Goal: Task Accomplishment & Management: Manage account settings

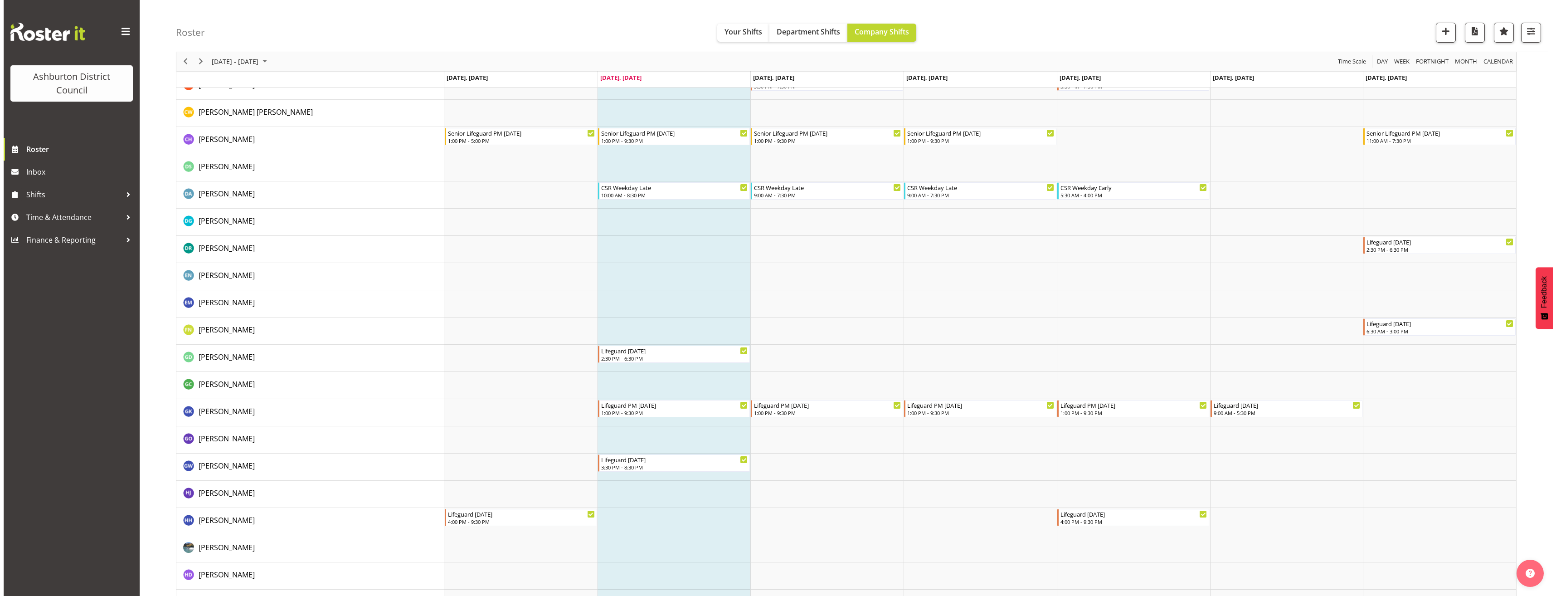
scroll to position [408, 0]
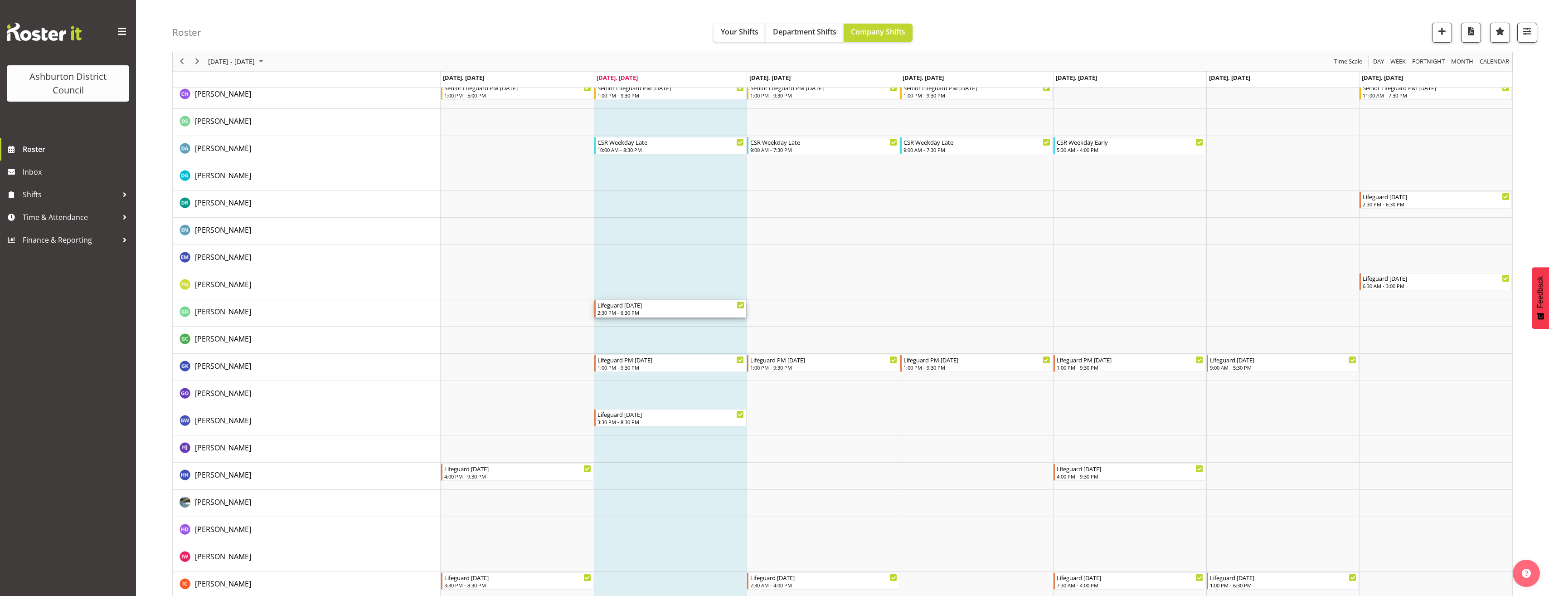
click at [665, 307] on div "Lifeguard [DATE]" at bounding box center [671, 304] width 147 height 9
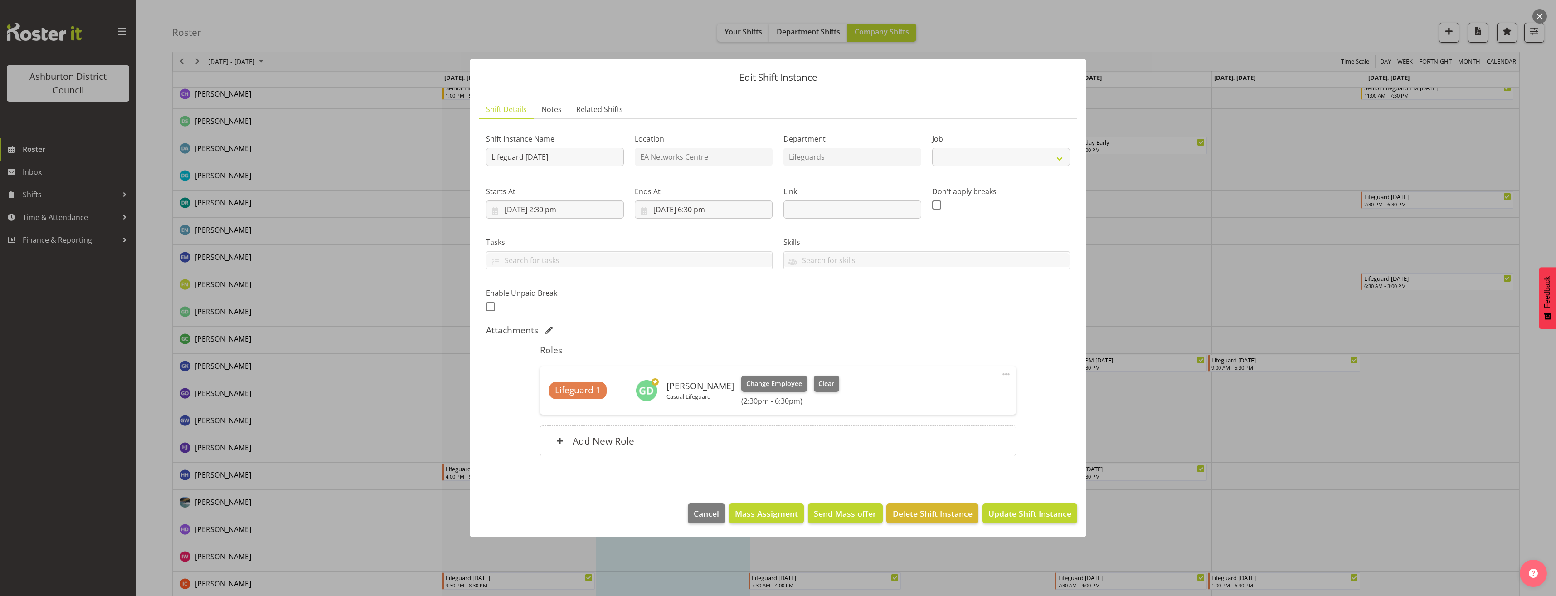
select select "38"
click at [1006, 376] on span at bounding box center [1006, 374] width 11 height 11
click at [993, 390] on link "Edit" at bounding box center [968, 394] width 87 height 16
select select "7"
select select "2025"
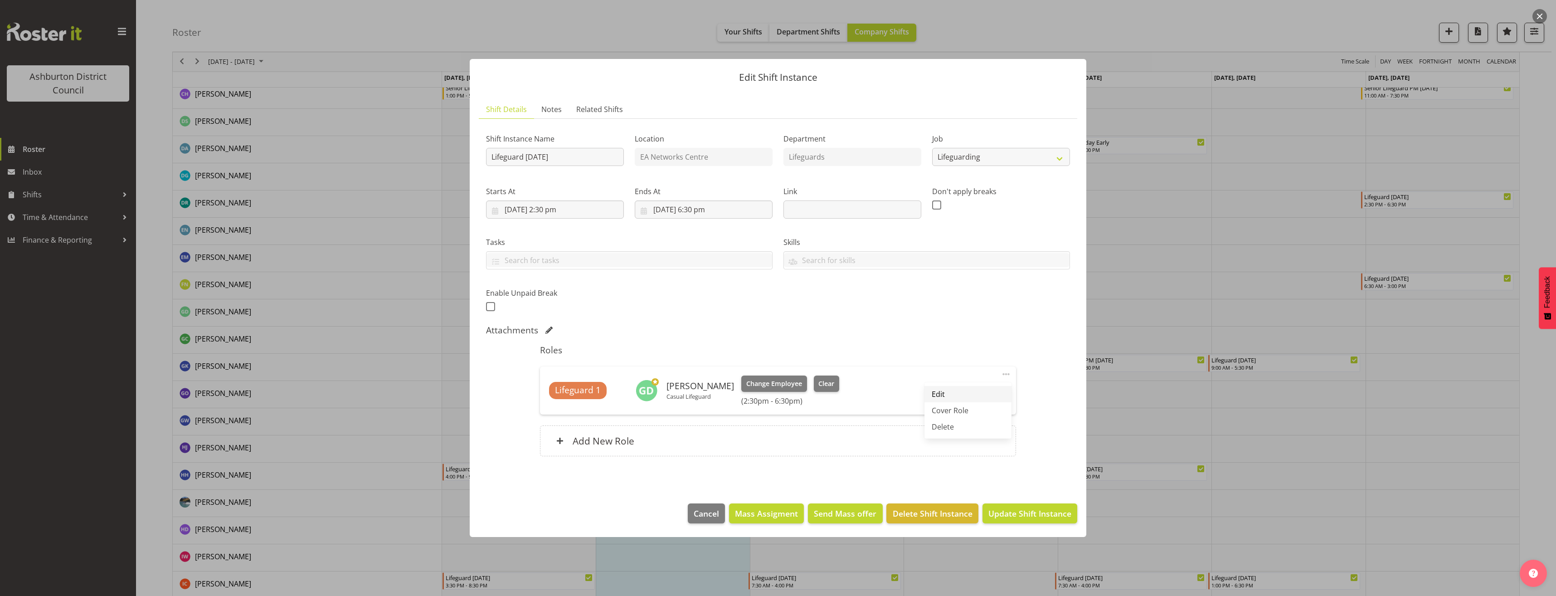
select select "18"
select select "30"
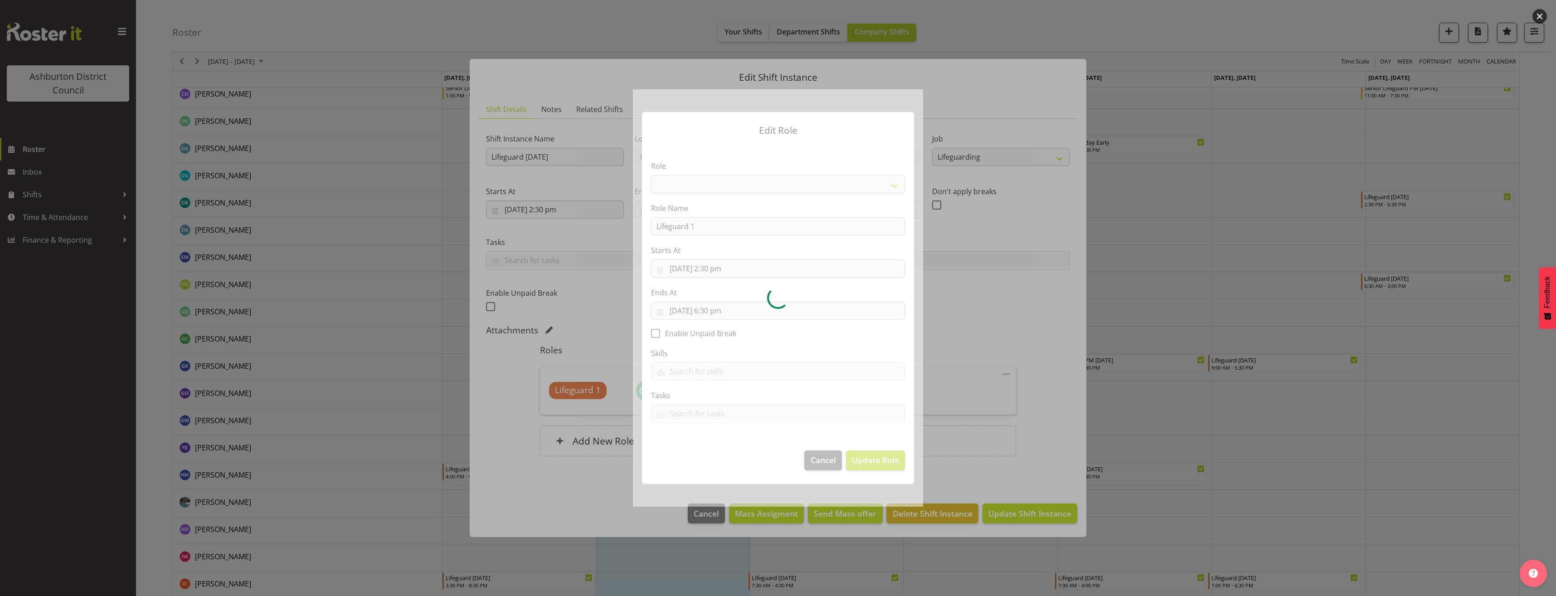
select select "64"
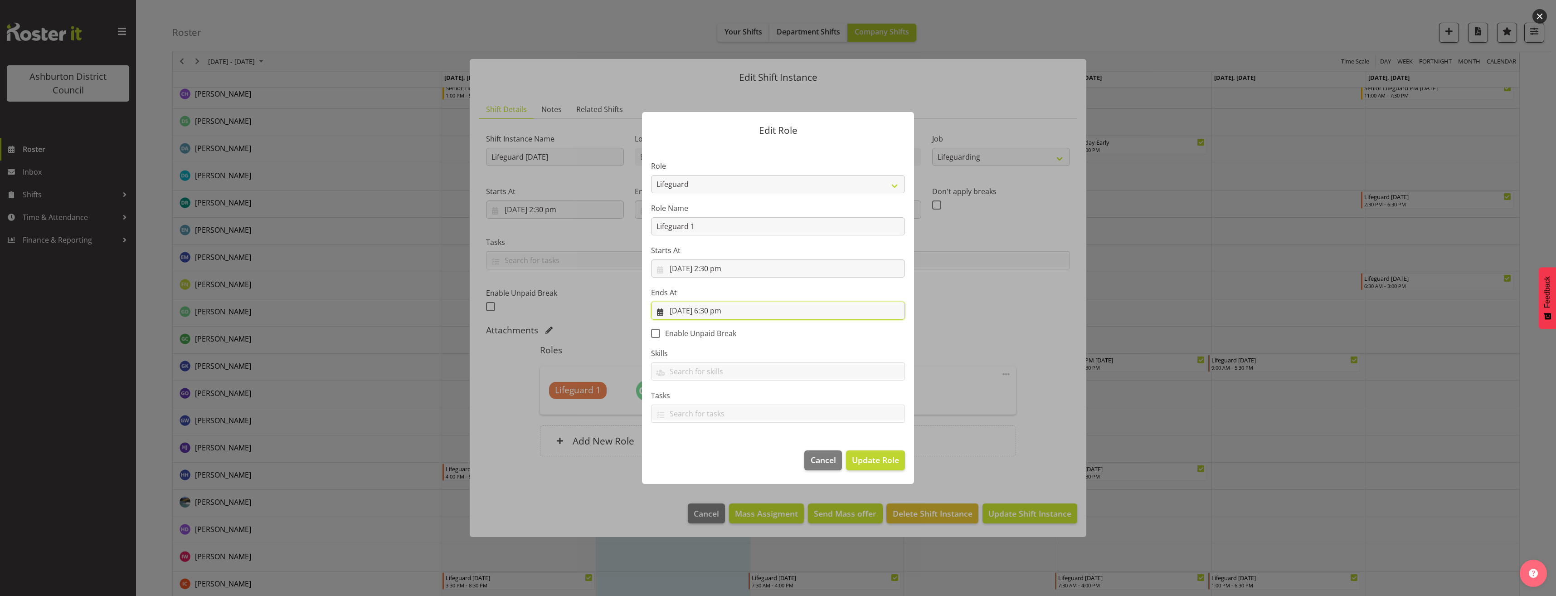
click at [719, 309] on input "[DATE] 6:30 pm" at bounding box center [778, 311] width 254 height 18
click at [717, 503] on select "00 01 02 03 04 05 06 07 08 09 10 11 12 13 14 15 16 17 18 19 20 21 22 23" at bounding box center [723, 503] width 20 height 18
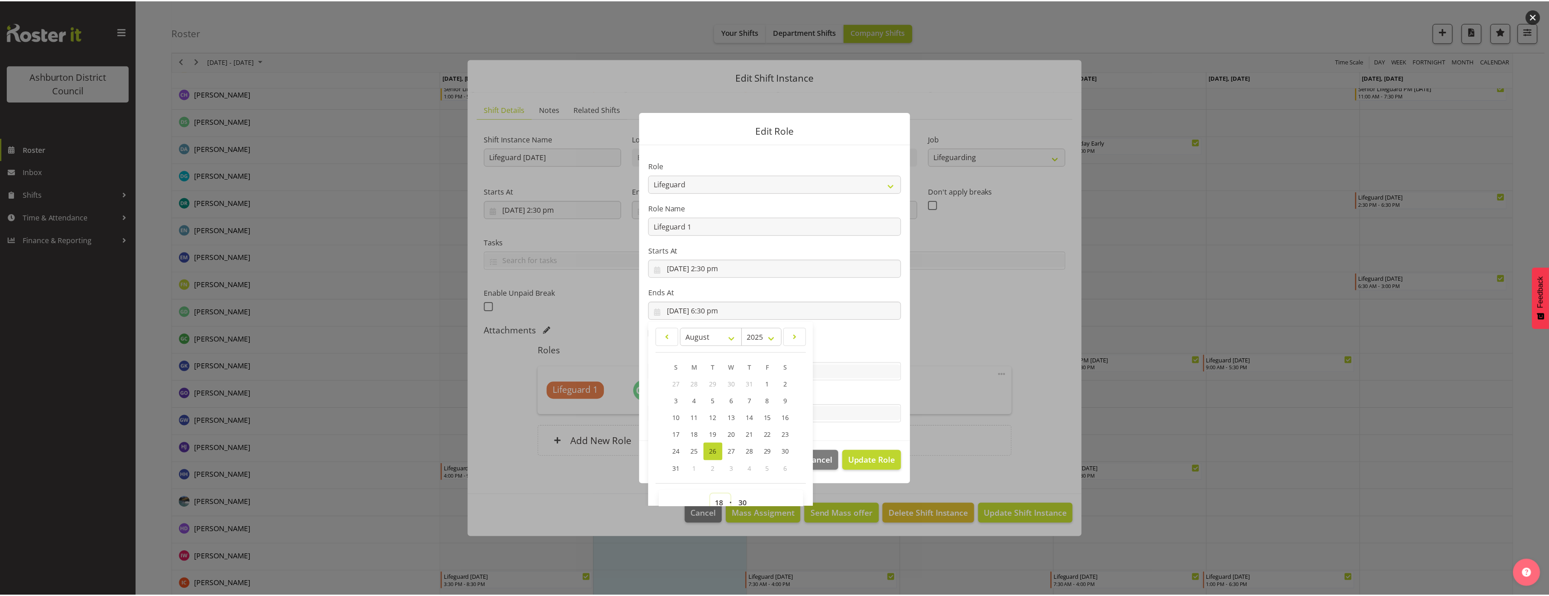
scroll to position [6, 0]
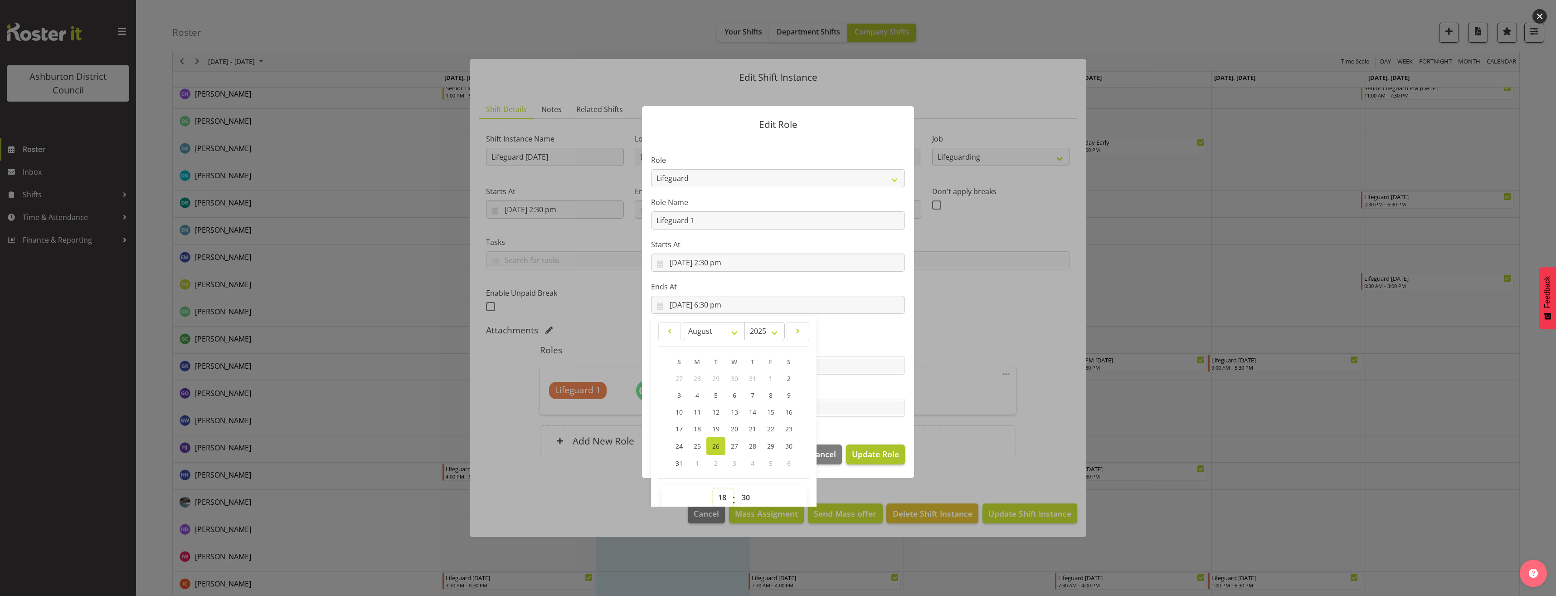
select select "20"
type input "[DATE] 8:30 pm"
click at [870, 456] on span "Update Role" at bounding box center [875, 454] width 47 height 12
select select
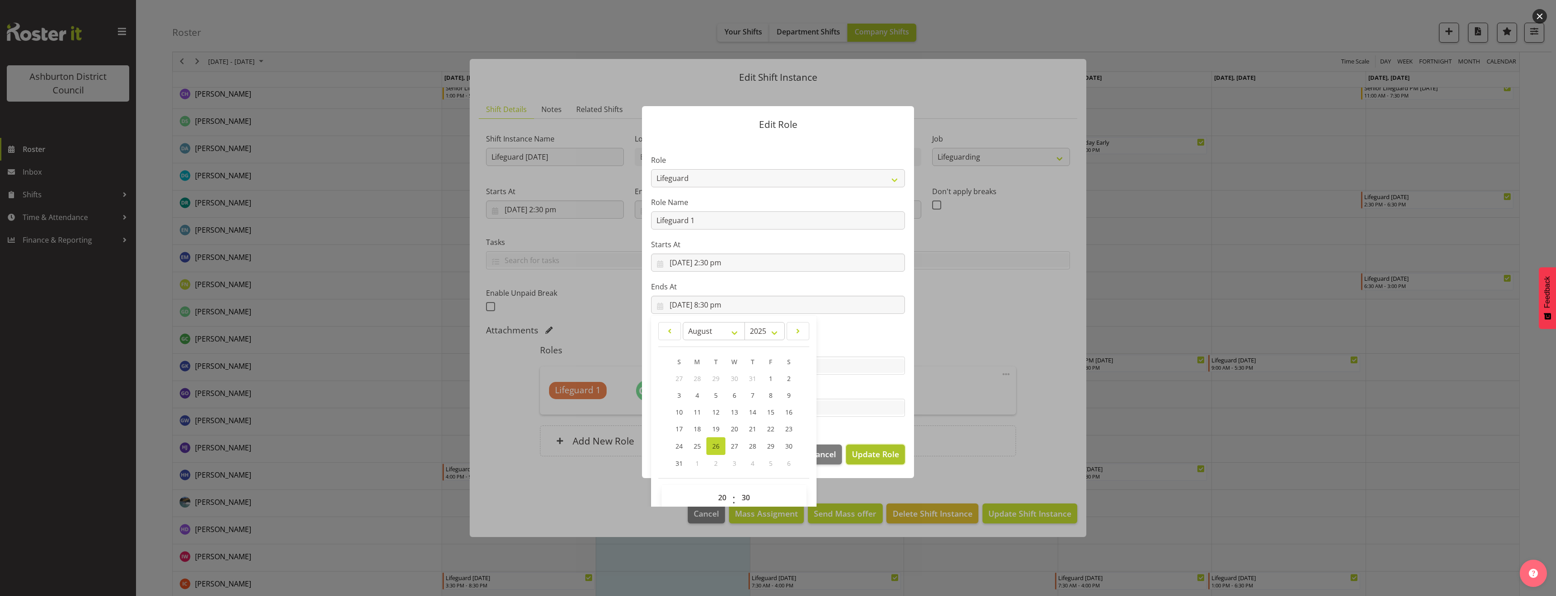
select select
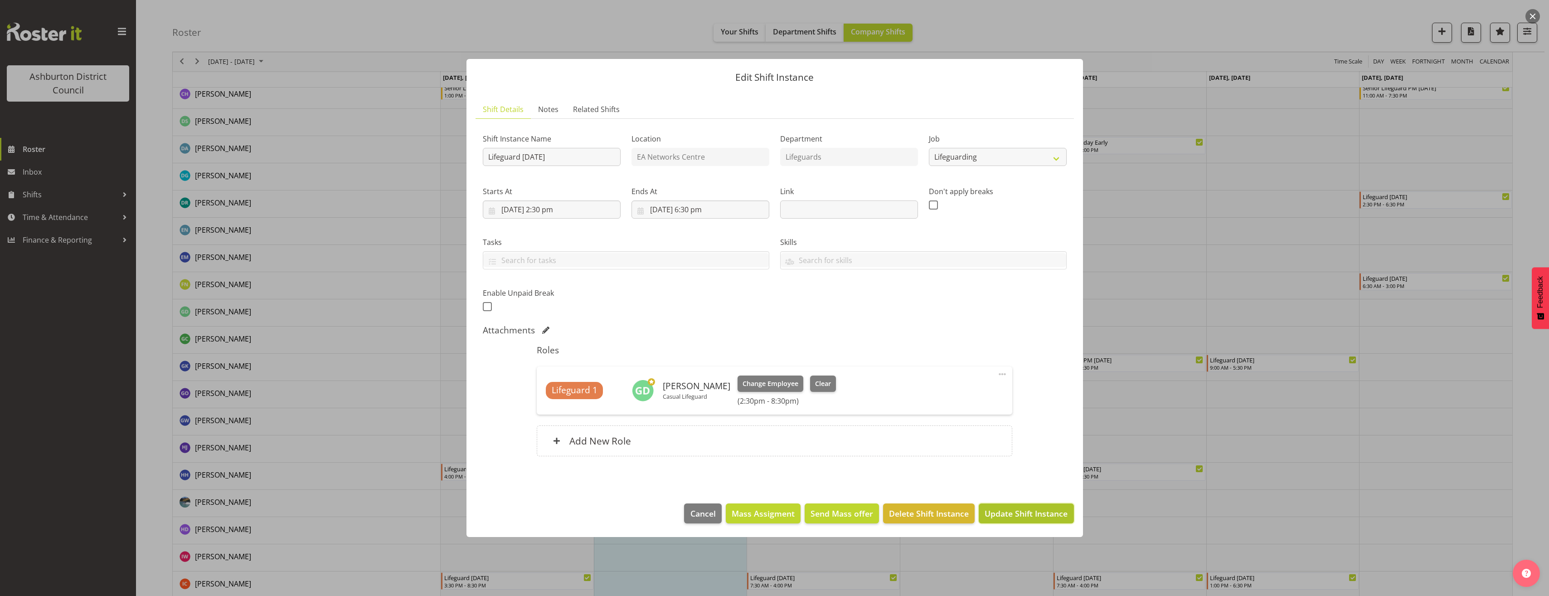
click at [1045, 516] on span "Update Shift Instance" at bounding box center [1026, 513] width 83 height 12
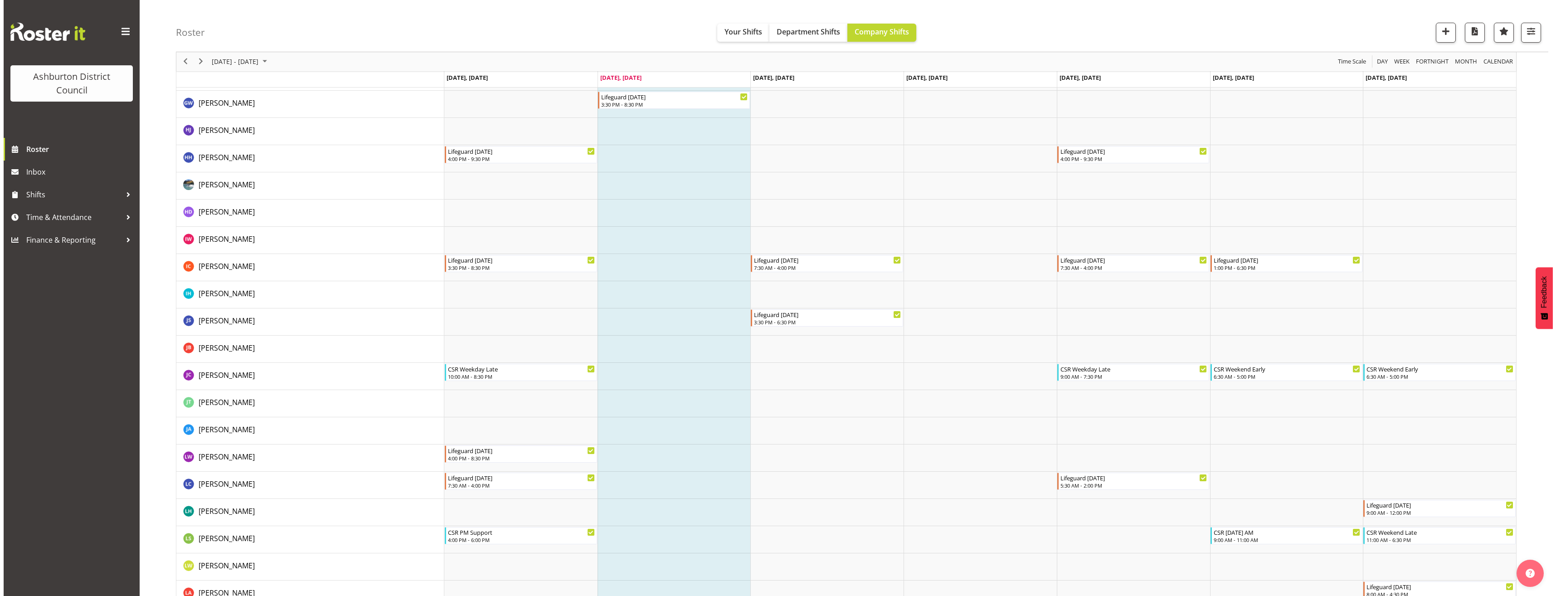
scroll to position [1088, 0]
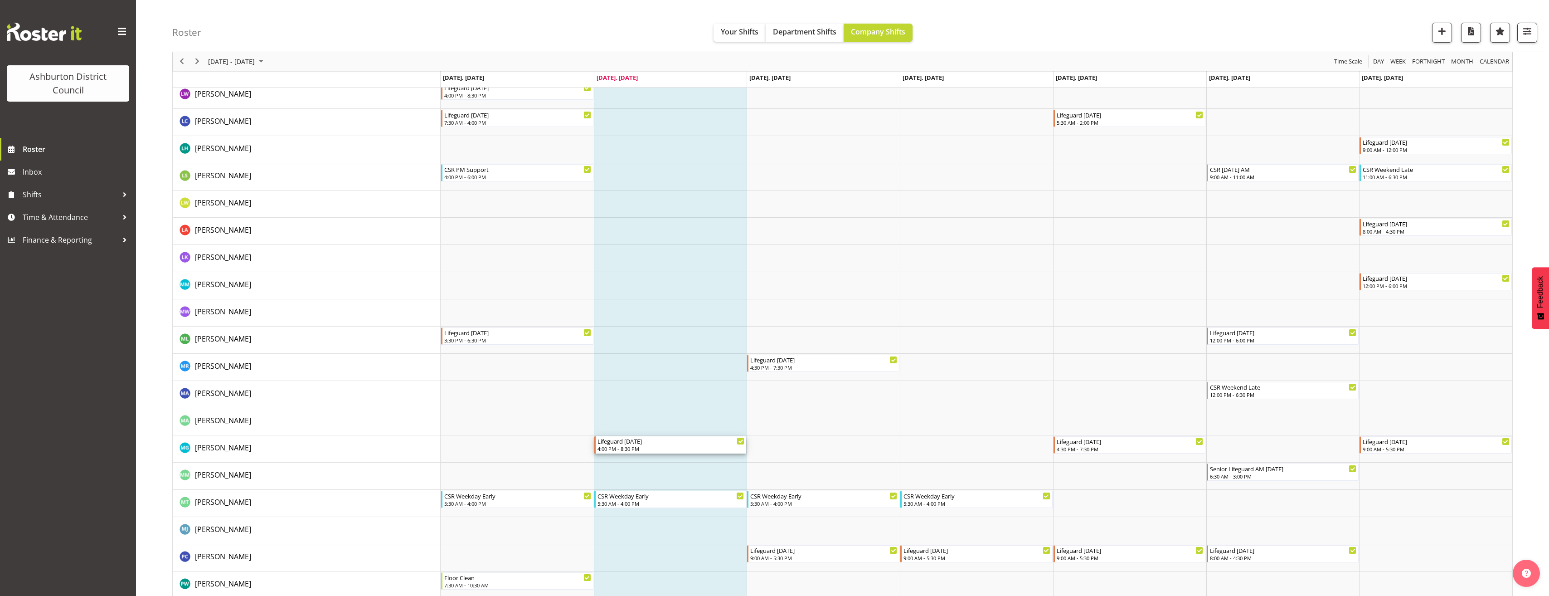
click at [685, 440] on div "Lifeguard [DATE]" at bounding box center [671, 440] width 147 height 9
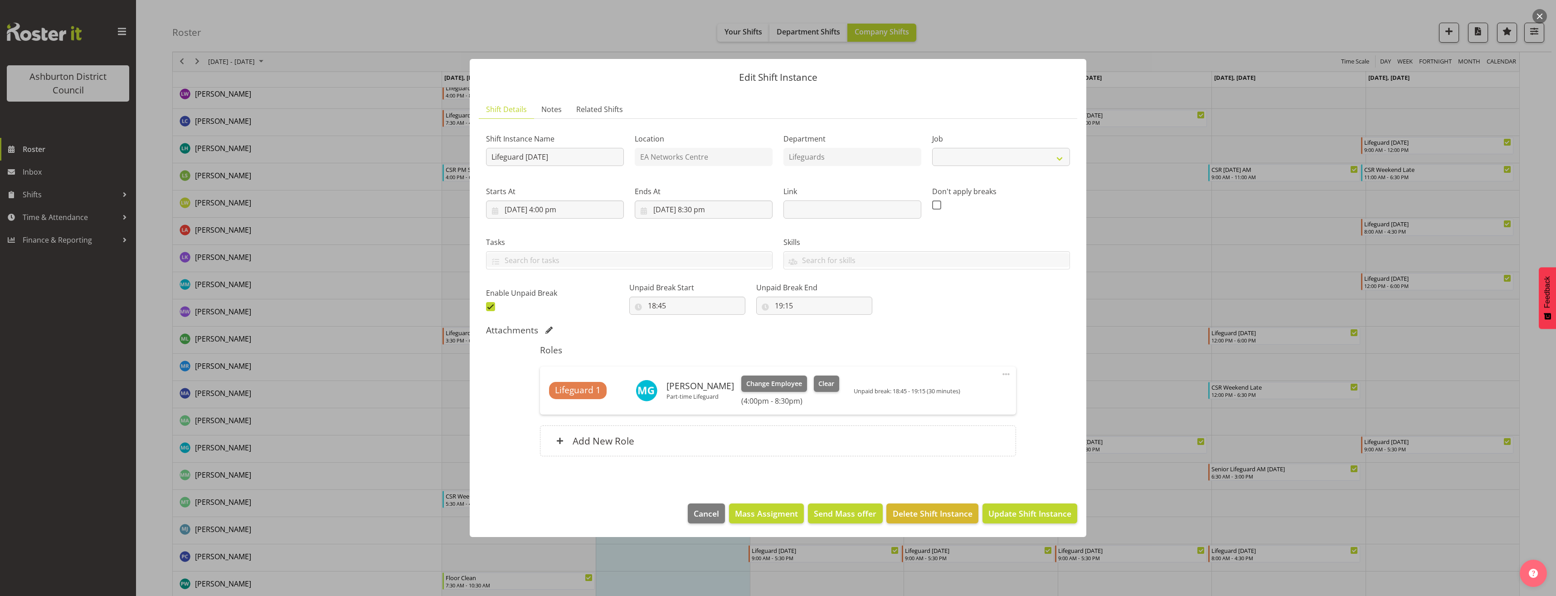
select select "38"
click at [832, 386] on span "Clear" at bounding box center [826, 384] width 16 height 10
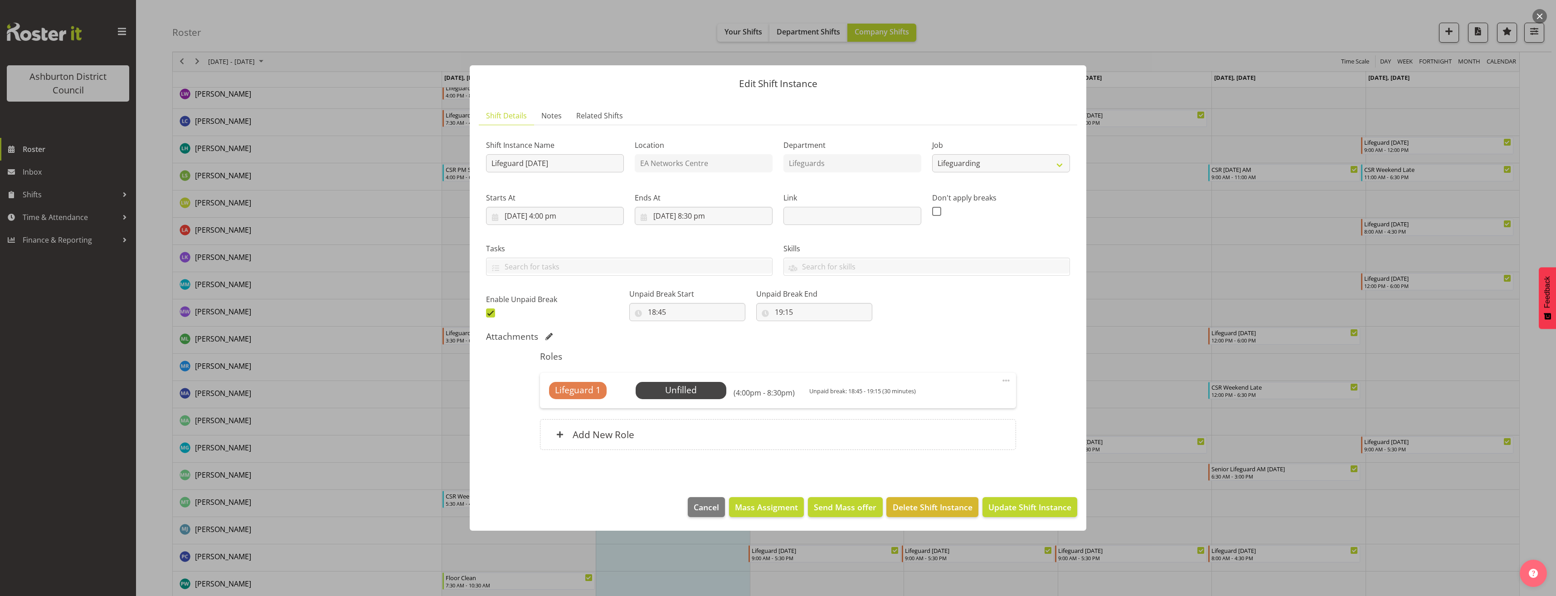
click at [487, 312] on span at bounding box center [490, 312] width 9 height 9
click at [487, 312] on input "checkbox" at bounding box center [489, 313] width 6 height 6
checkbox input "false"
click at [1006, 380] on span at bounding box center [1006, 380] width 11 height 11
click at [985, 398] on link "Edit" at bounding box center [968, 400] width 87 height 16
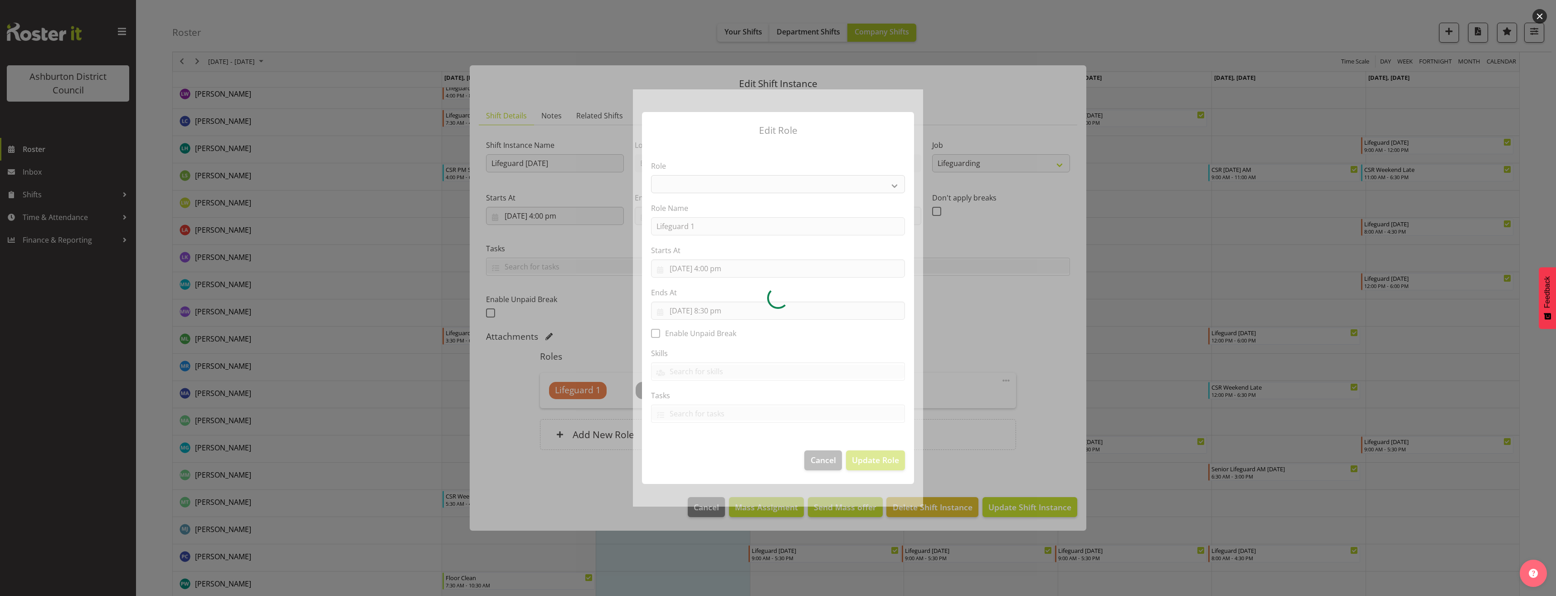
select select "64"
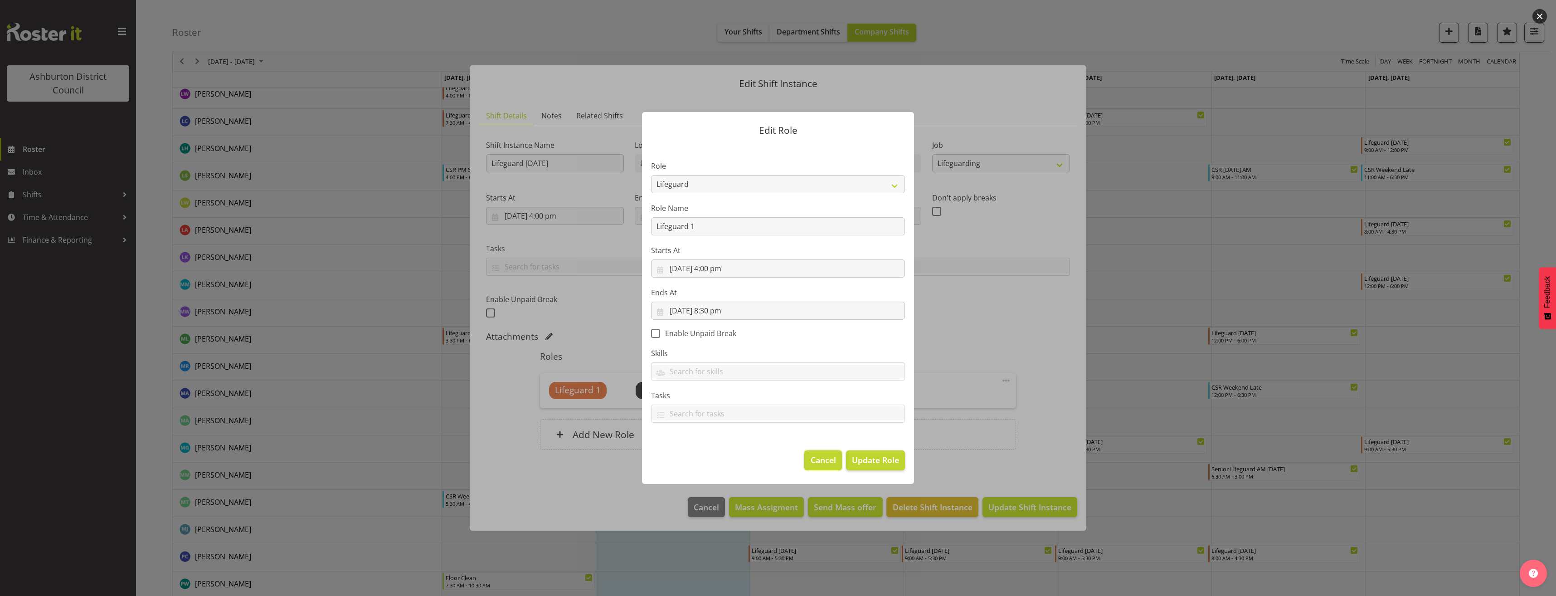
click at [822, 462] on span "Cancel" at bounding box center [823, 460] width 25 height 12
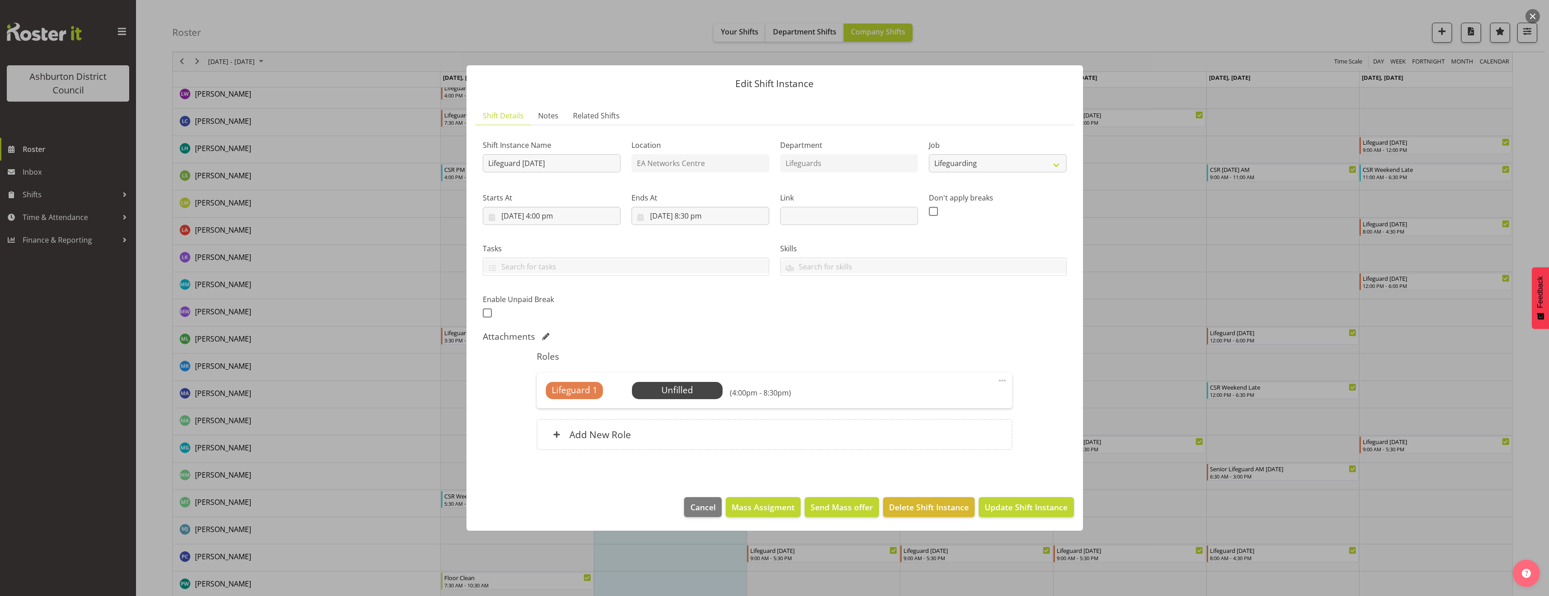
click at [1003, 381] on span at bounding box center [1002, 380] width 11 height 11
click at [992, 402] on link "Edit" at bounding box center [964, 400] width 87 height 16
select select "7"
select select "2025"
select select "16"
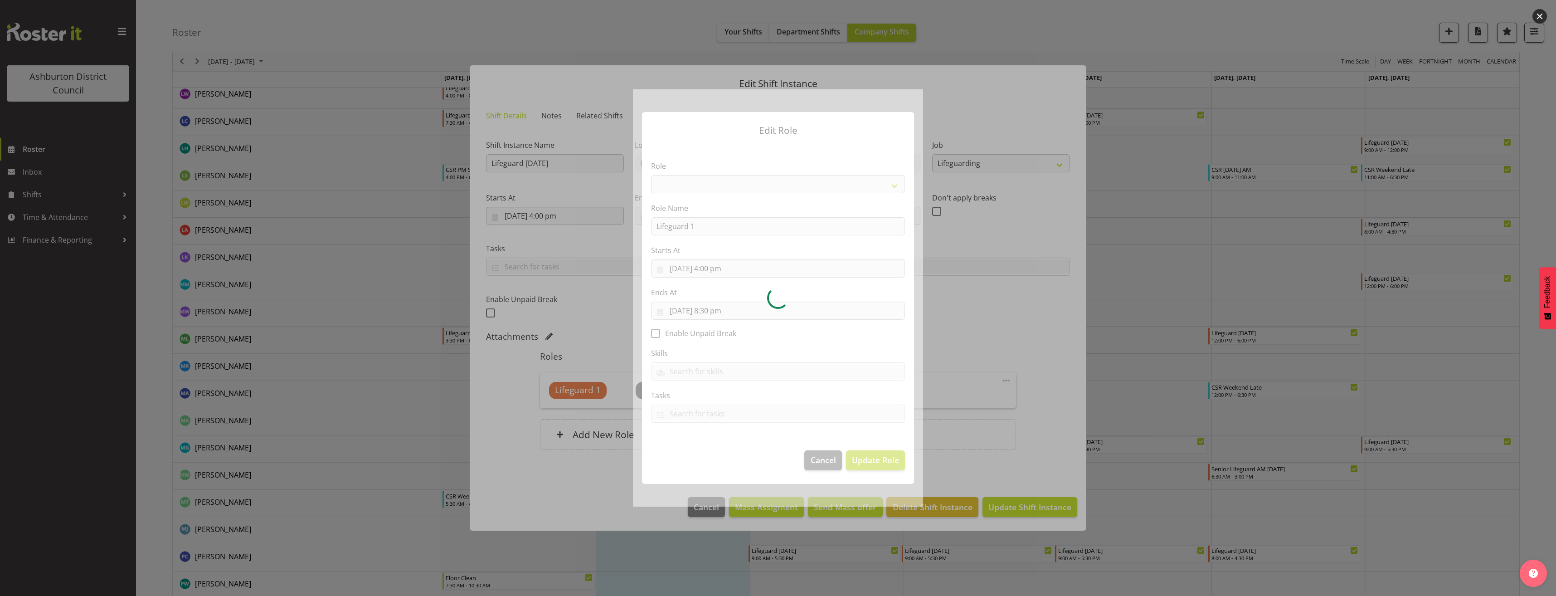
select select "64"
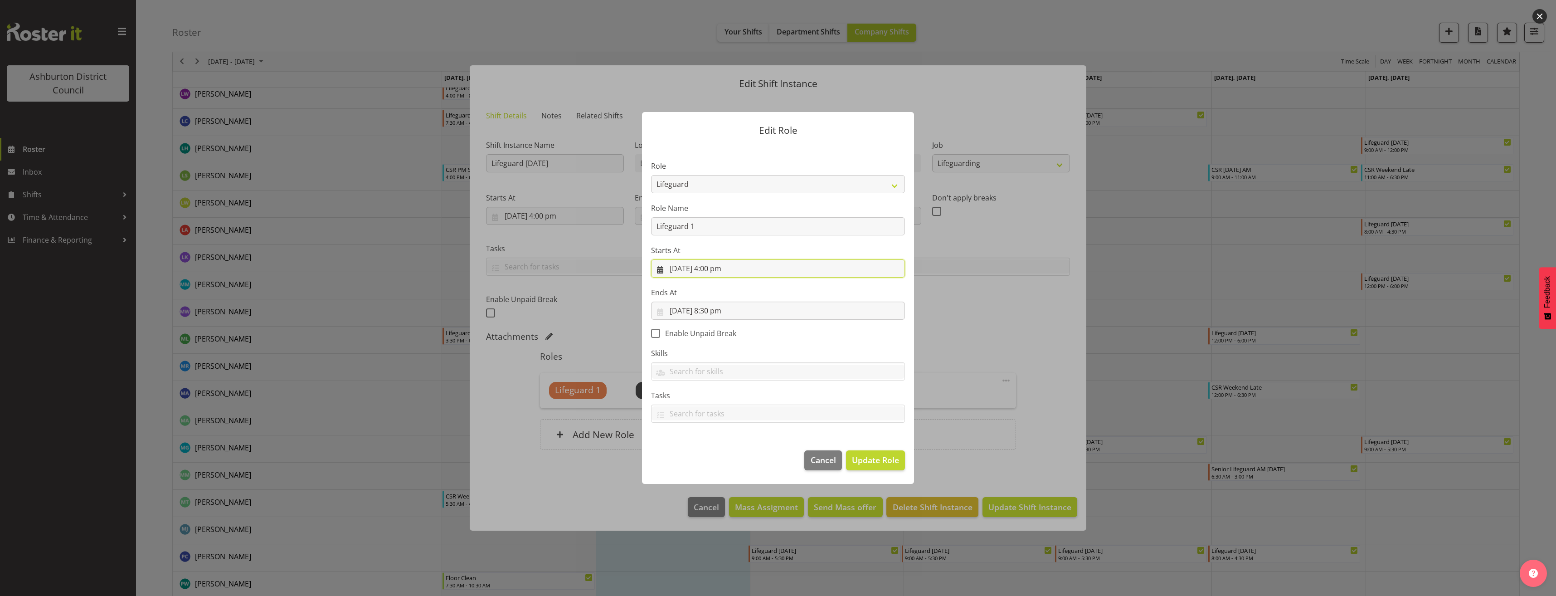
click at [724, 269] on input "[DATE] 4:00 pm" at bounding box center [778, 268] width 254 height 18
click at [743, 460] on select "00 01 02 03 04 05 06 07 08 09 10 11 12 13 14 15 16 17 18 19 20 21 22 23 24 25 2…" at bounding box center [747, 461] width 20 height 18
select select "40"
type input "[DATE] 4:40 pm"
click at [861, 342] on section "Role AAGM Deputy Director AAGM Director Archivist Childrens Librarian Collectio…" at bounding box center [778, 292] width 272 height 297
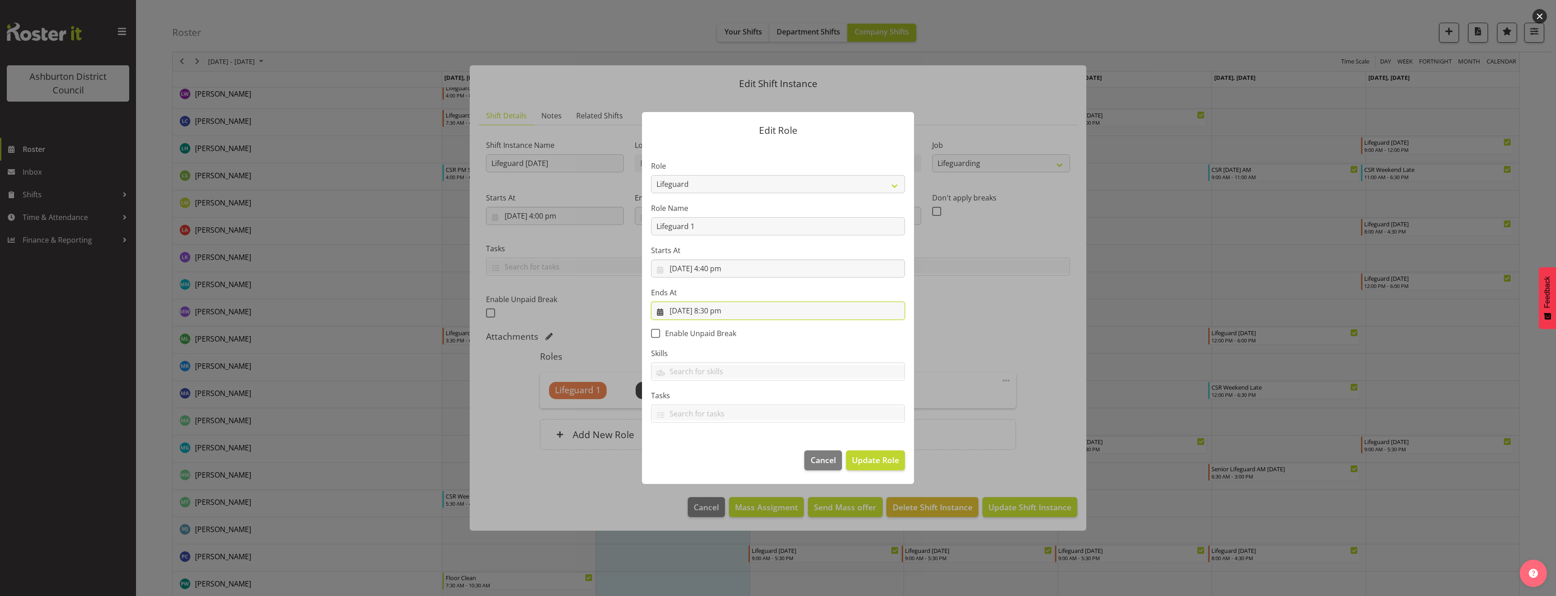
click at [725, 310] on input "[DATE] 8:30 pm" at bounding box center [778, 311] width 254 height 18
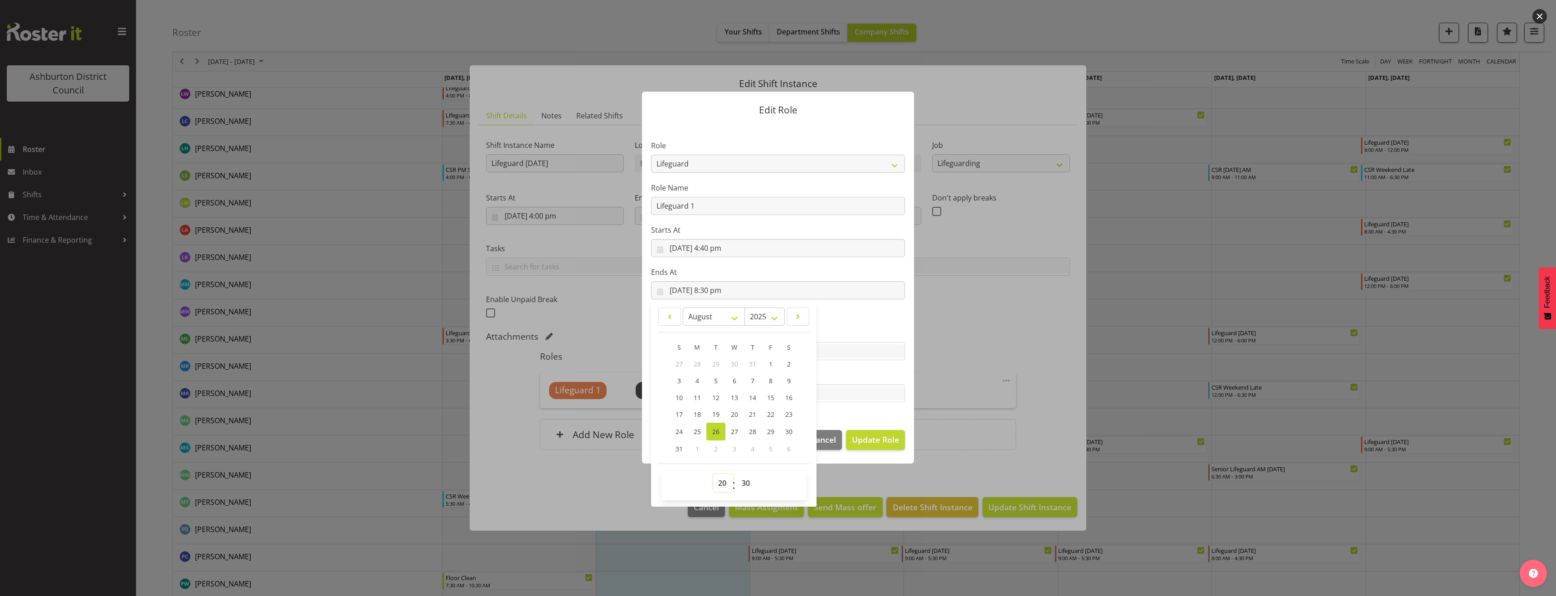
click at [716, 484] on select "00 01 02 03 04 05 06 07 08 09 10 11 12 13 14 15 16 17 18 19 20 21 22 23" at bounding box center [723, 483] width 20 height 18
select select "17"
click at [713, 474] on select "00 01 02 03 04 05 06 07 08 09 10 11 12 13 14 15 16 17 18 19 20 21 22 23" at bounding box center [723, 483] width 20 height 18
type input "[DATE] 5:30 pm"
click at [841, 326] on section "Role AAGM Deputy Director AAGM Director Archivist Childrens Librarian Collectio…" at bounding box center [778, 272] width 272 height 297
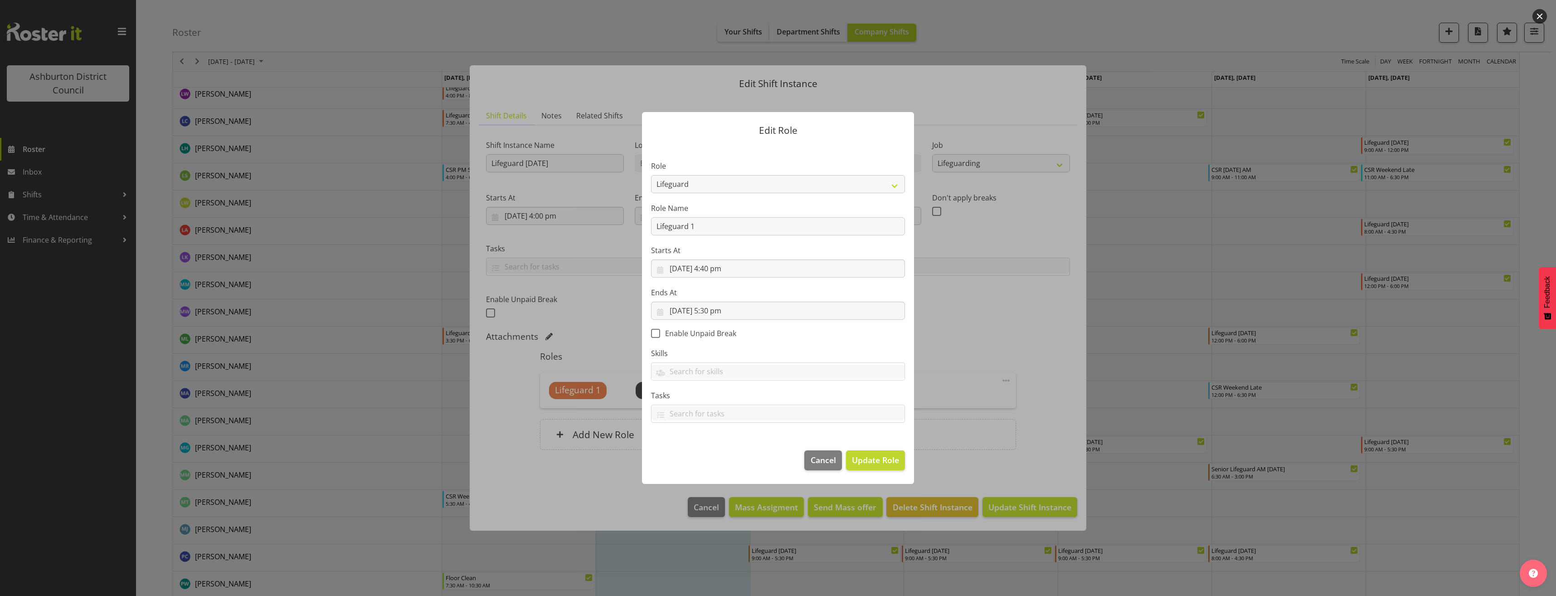
scroll to position [0, 0]
click at [717, 312] on input "[DATE] 5:30 pm" at bounding box center [778, 311] width 254 height 18
click at [745, 501] on select "00 01 02 03 04 05 06 07 08 09 10 11 12 13 14 15 16 17 18 19 20 21 22 23 24 25 2…" at bounding box center [747, 503] width 20 height 18
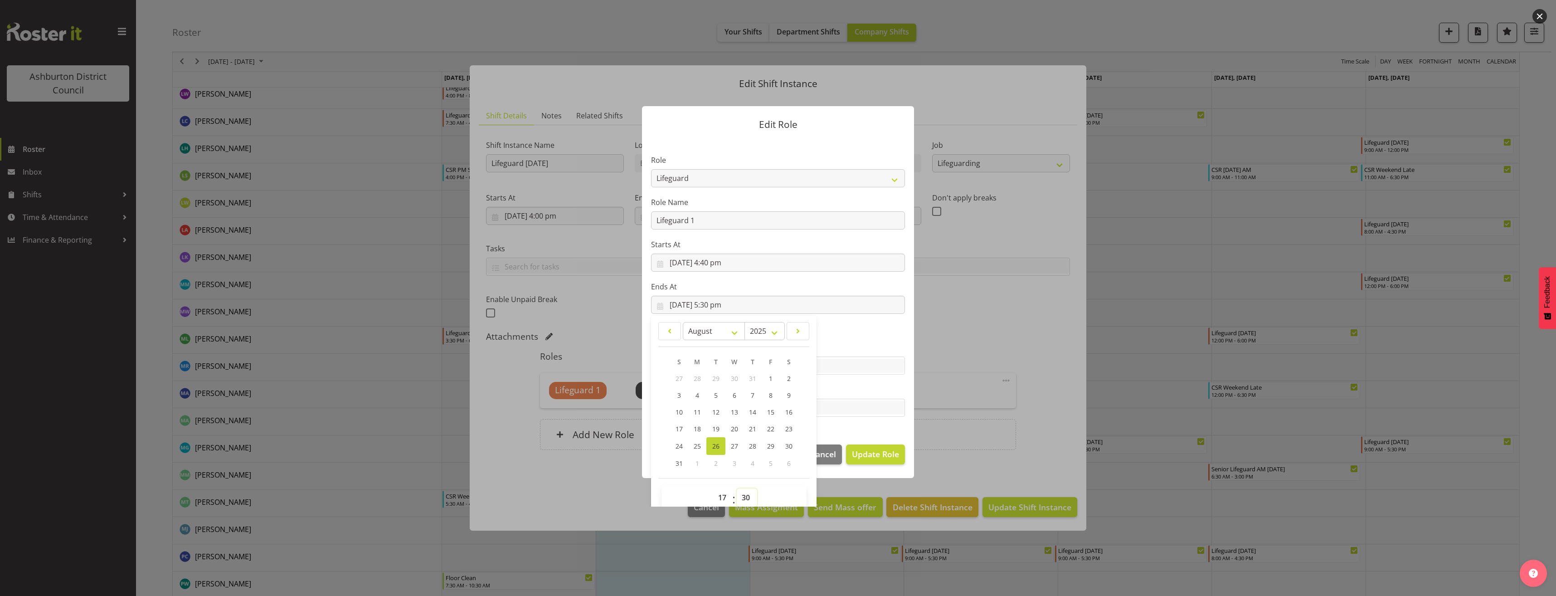
select select "45"
click at [737, 488] on select "00 01 02 03 04 05 06 07 08 09 10 11 12 13 14 15 16 17 18 19 20 21 22 23 24 25 2…" at bounding box center [747, 497] width 20 height 18
type input "[DATE] 5:45 pm"
click at [876, 458] on span "Update Role" at bounding box center [875, 454] width 47 height 12
select select
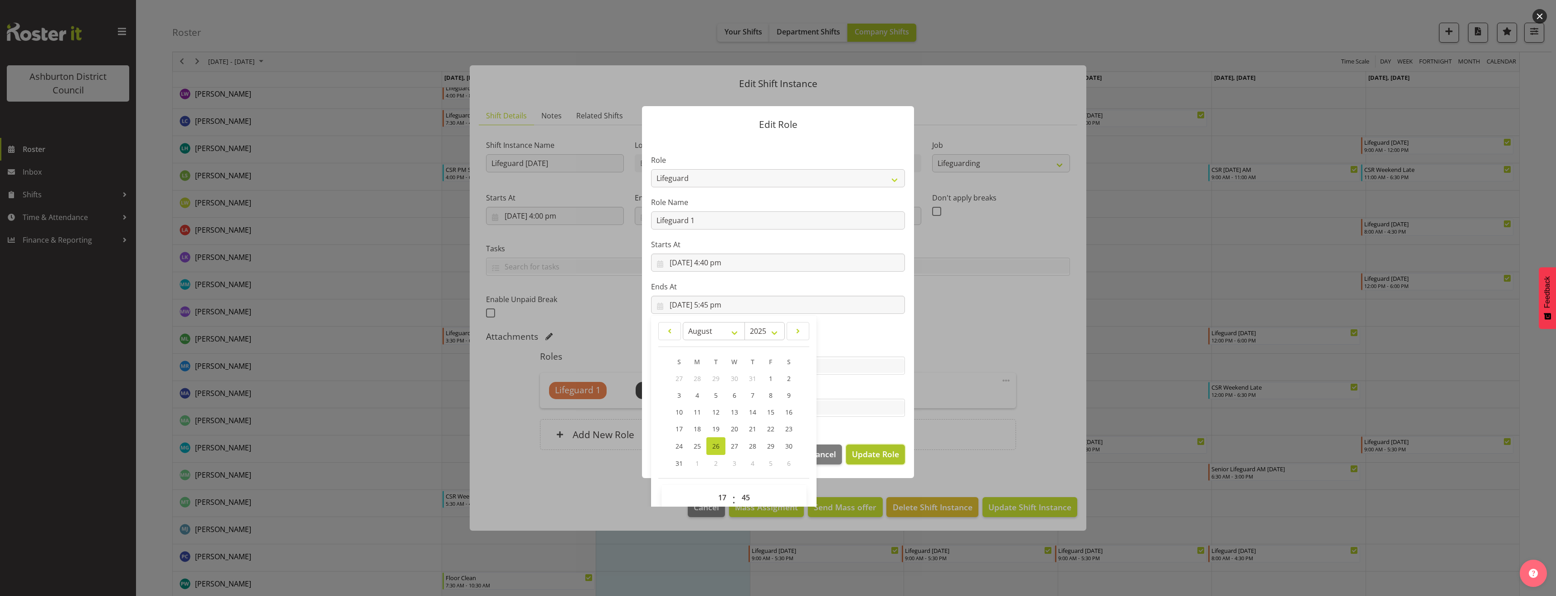
select select
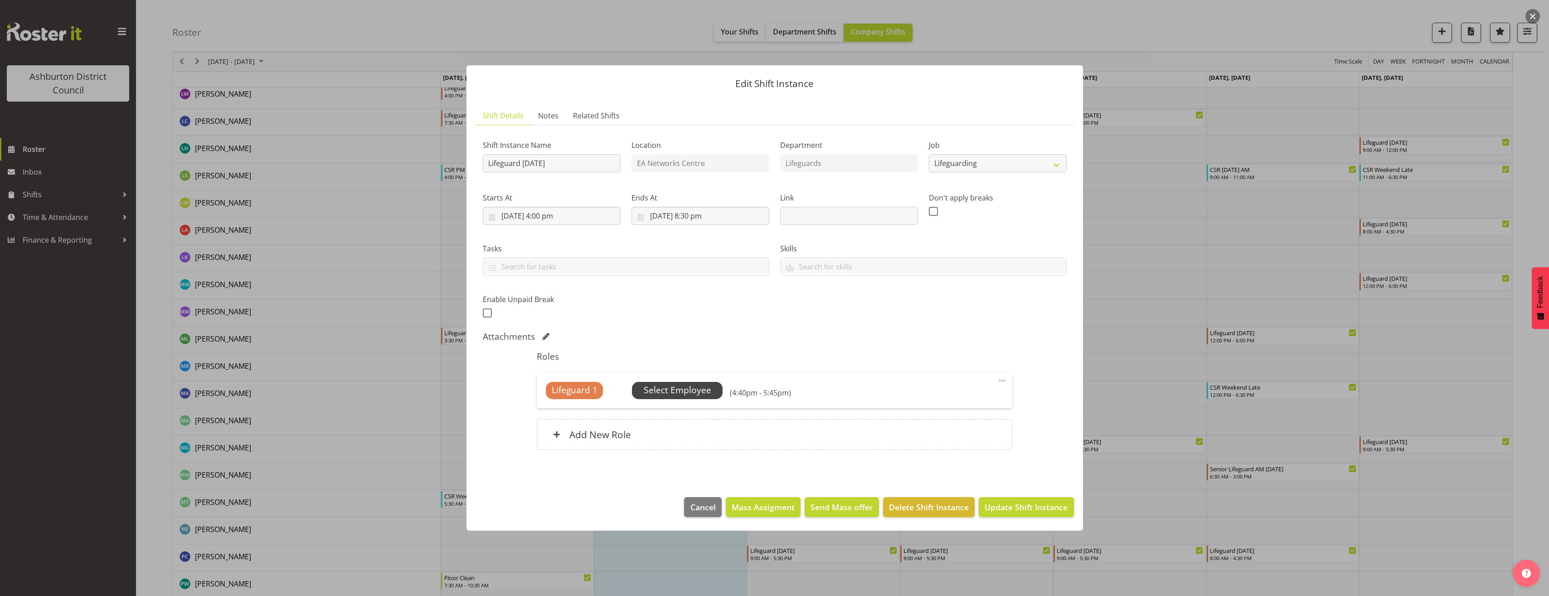
click at [682, 389] on span "Select Employee" at bounding box center [678, 390] width 68 height 13
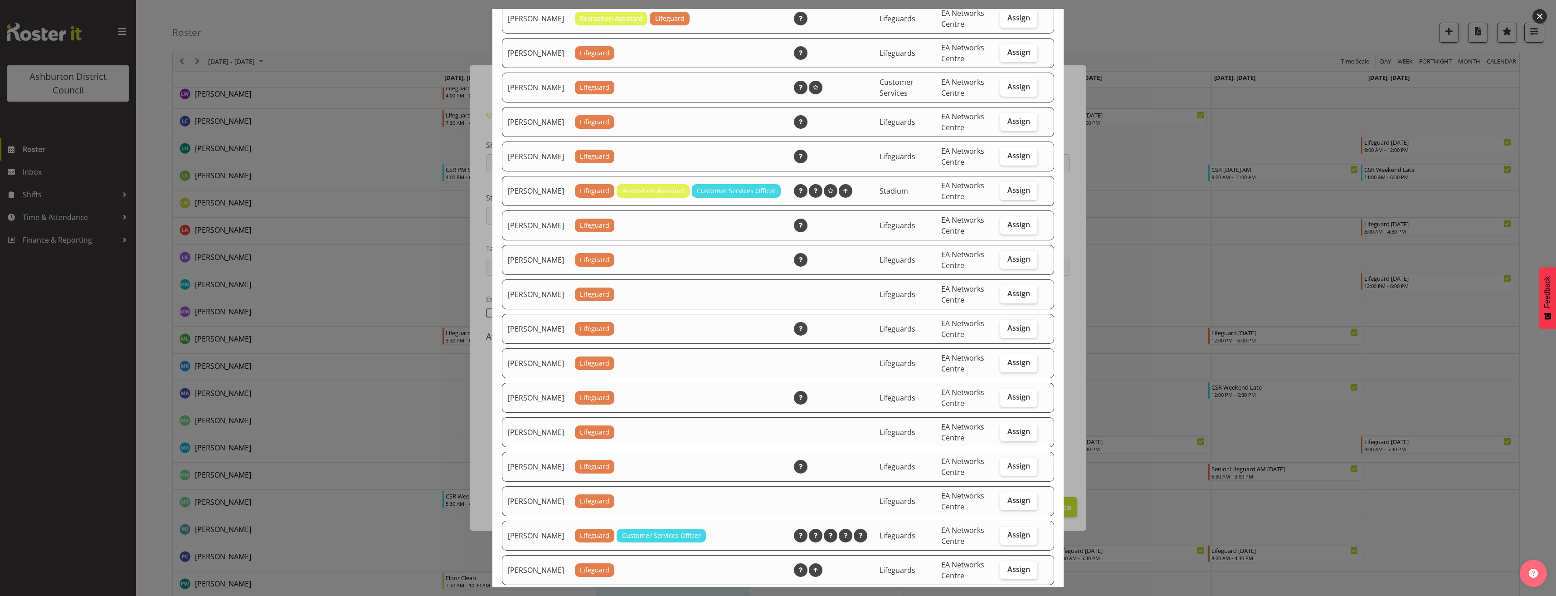
scroll to position [453, 0]
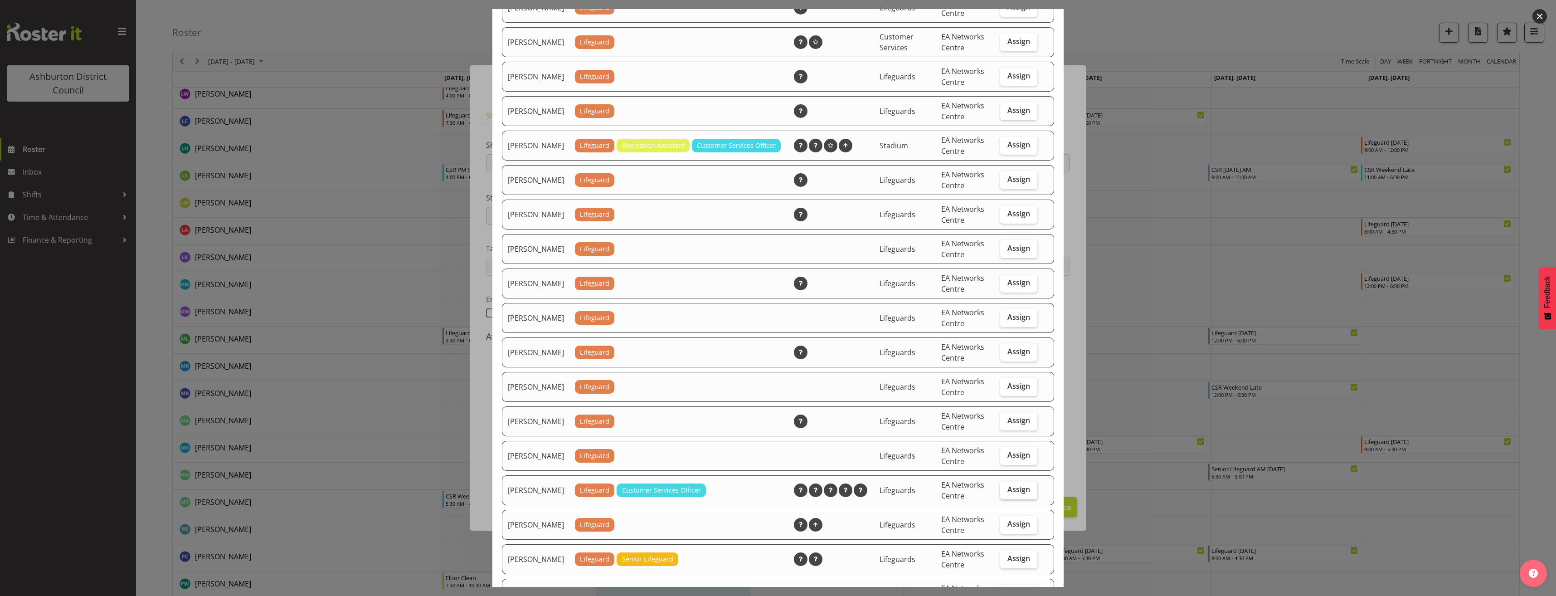
click at [1008, 494] on span "Assign" at bounding box center [1019, 489] width 23 height 9
click at [1006, 492] on input "Assign" at bounding box center [1003, 490] width 6 height 6
checkbox input "true"
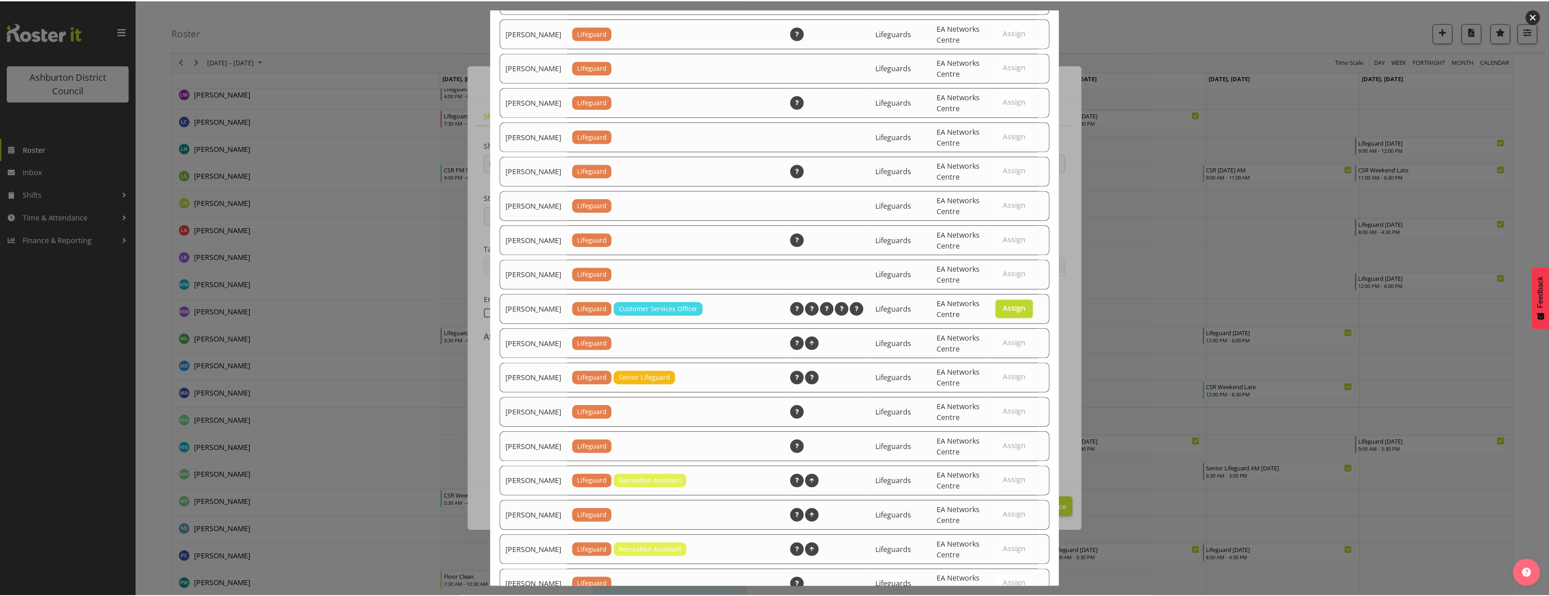
scroll to position [818, 0]
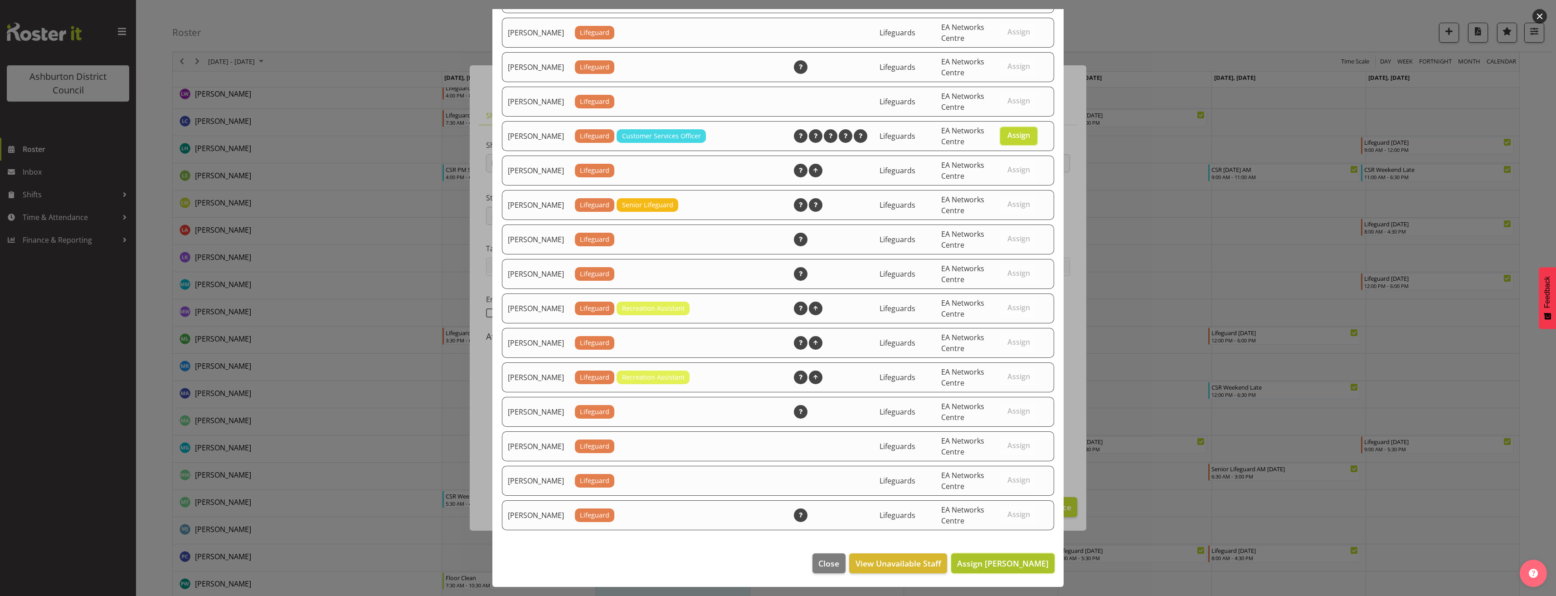
click at [999, 560] on span "Assign [PERSON_NAME]" at bounding box center [1003, 563] width 92 height 11
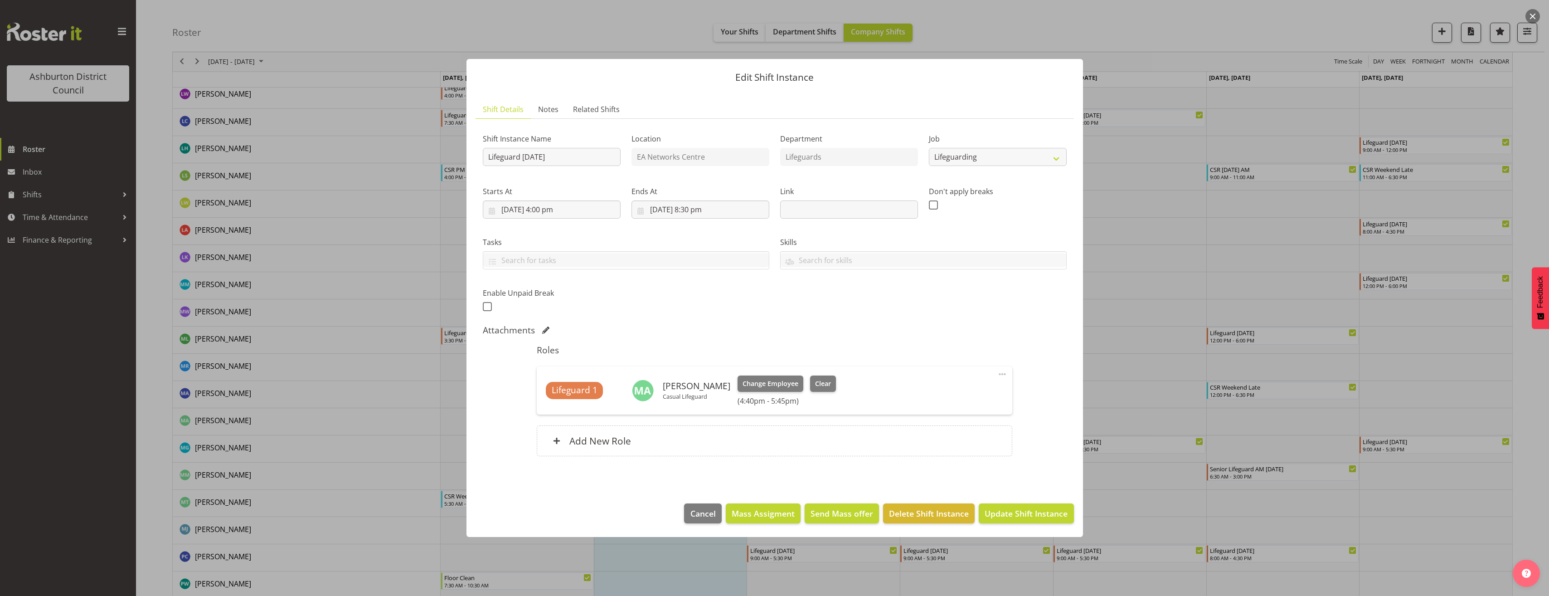
click at [1002, 372] on span at bounding box center [1002, 374] width 11 height 11
click at [1042, 513] on span "Update Shift Instance" at bounding box center [1026, 513] width 83 height 12
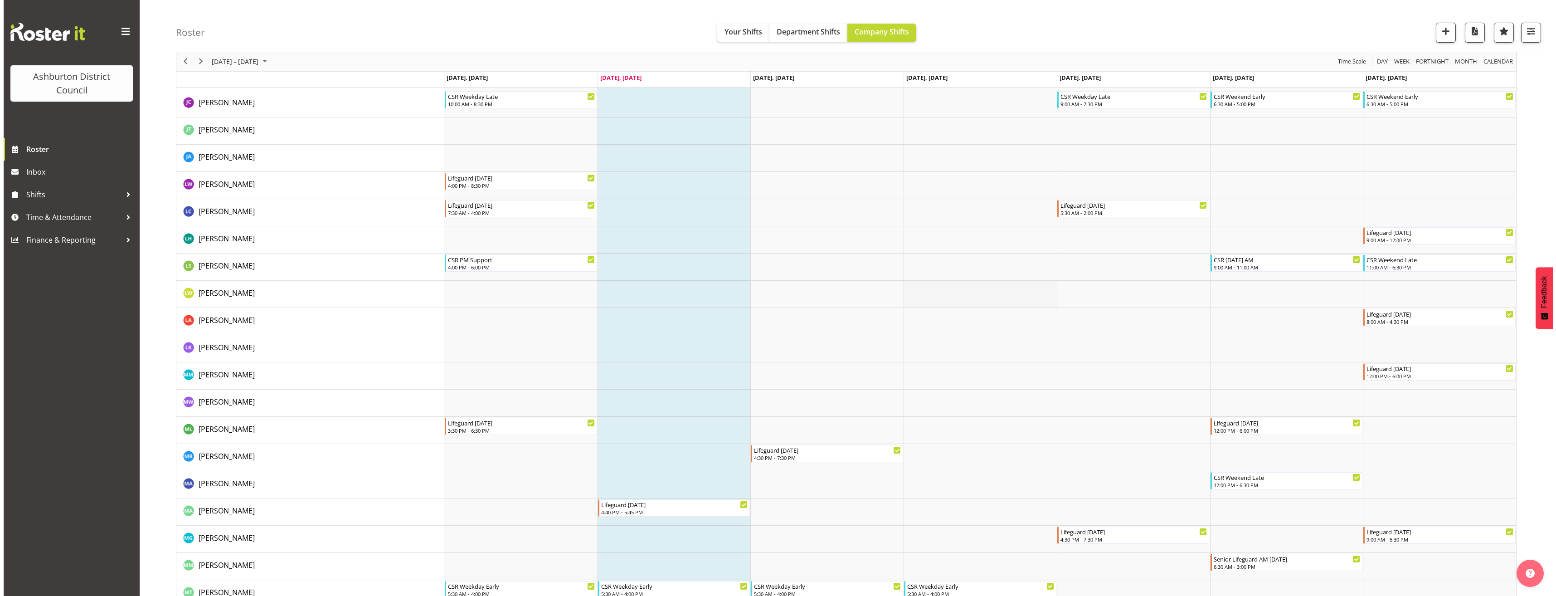
scroll to position [1088, 0]
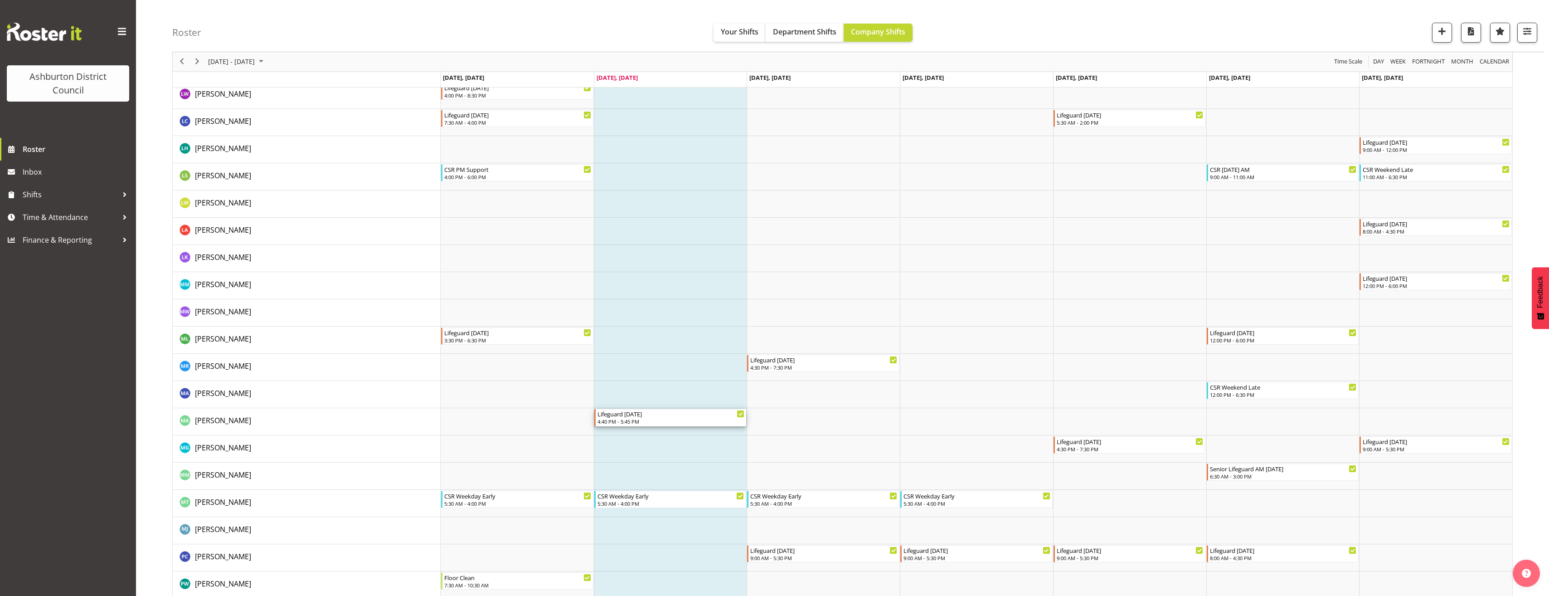
click at [640, 416] on div "Lifeguard [DATE]" at bounding box center [671, 413] width 147 height 9
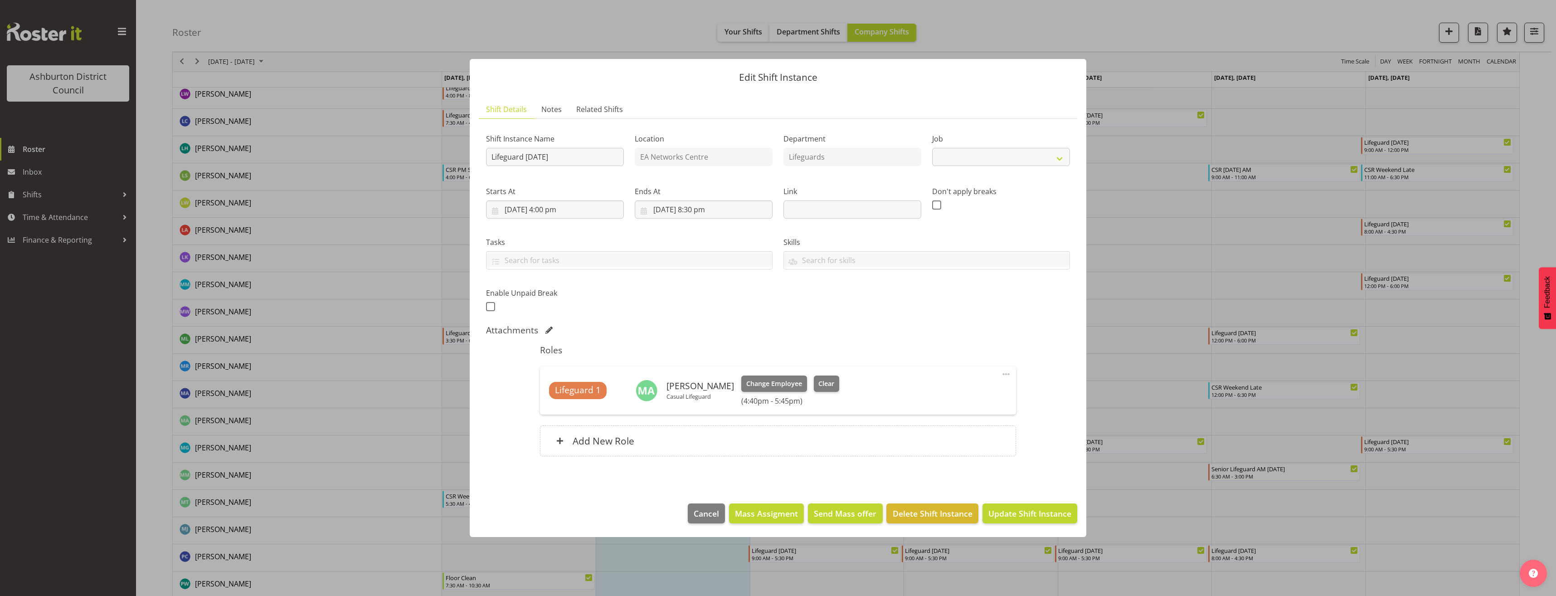
select select "38"
click at [1008, 375] on span at bounding box center [1006, 374] width 11 height 11
click at [983, 394] on link "Edit" at bounding box center [968, 394] width 87 height 16
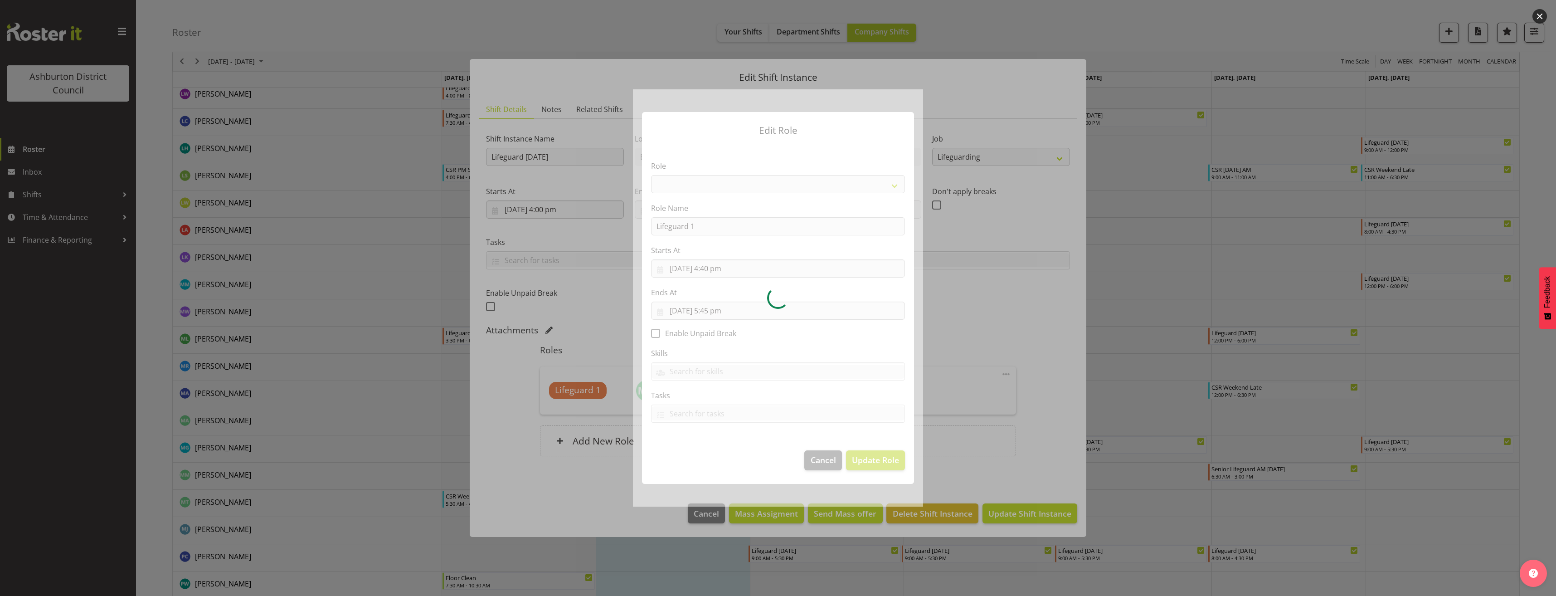
select select "64"
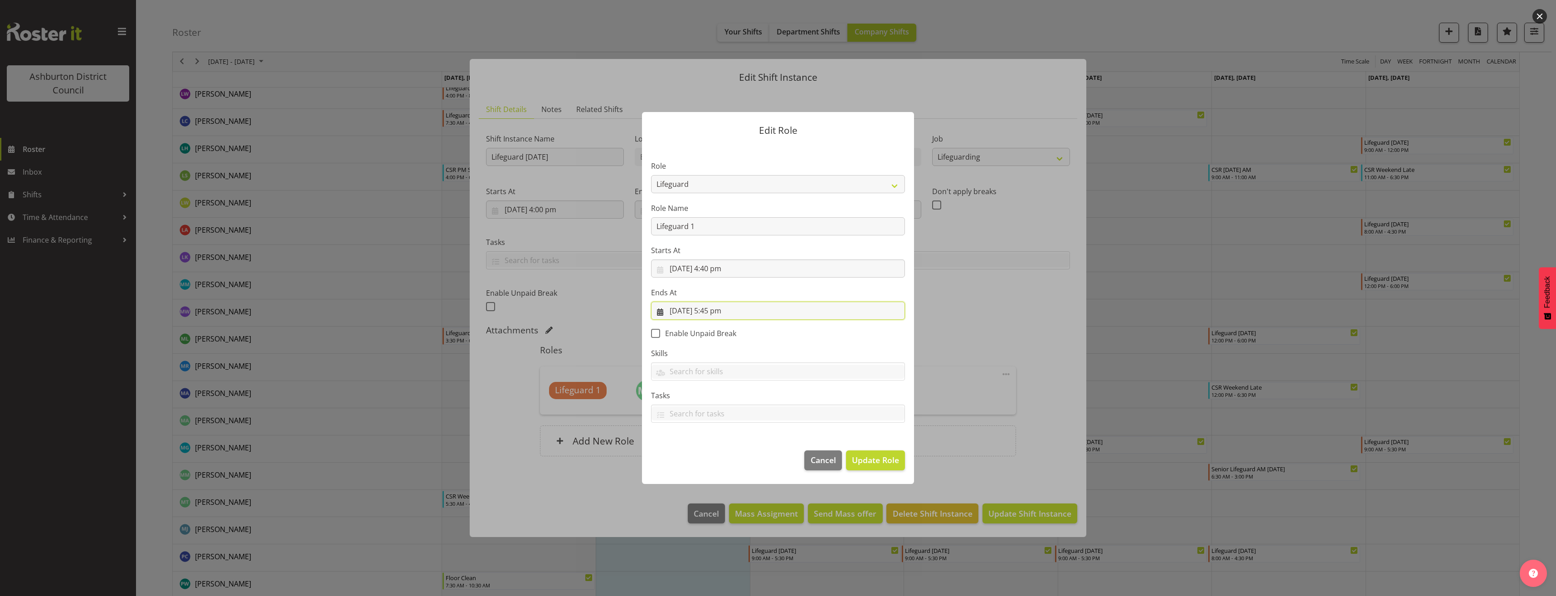
click at [723, 312] on input "[DATE] 5:45 pm" at bounding box center [778, 311] width 254 height 18
click at [740, 502] on select "00 01 02 03 04 05 06 07 08 09 10 11 12 13 14 15 16 17 18 19 20 21 22 23 24 25 2…" at bounding box center [747, 503] width 20 height 18
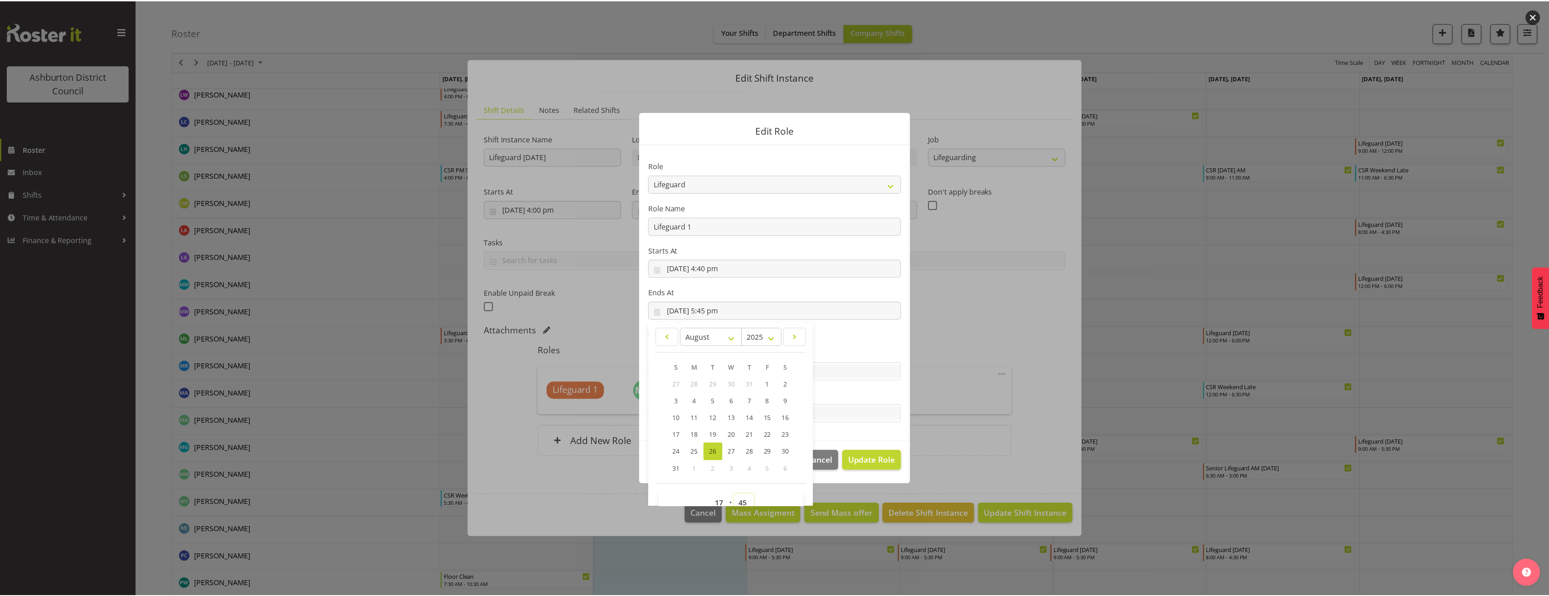
scroll to position [6, 0]
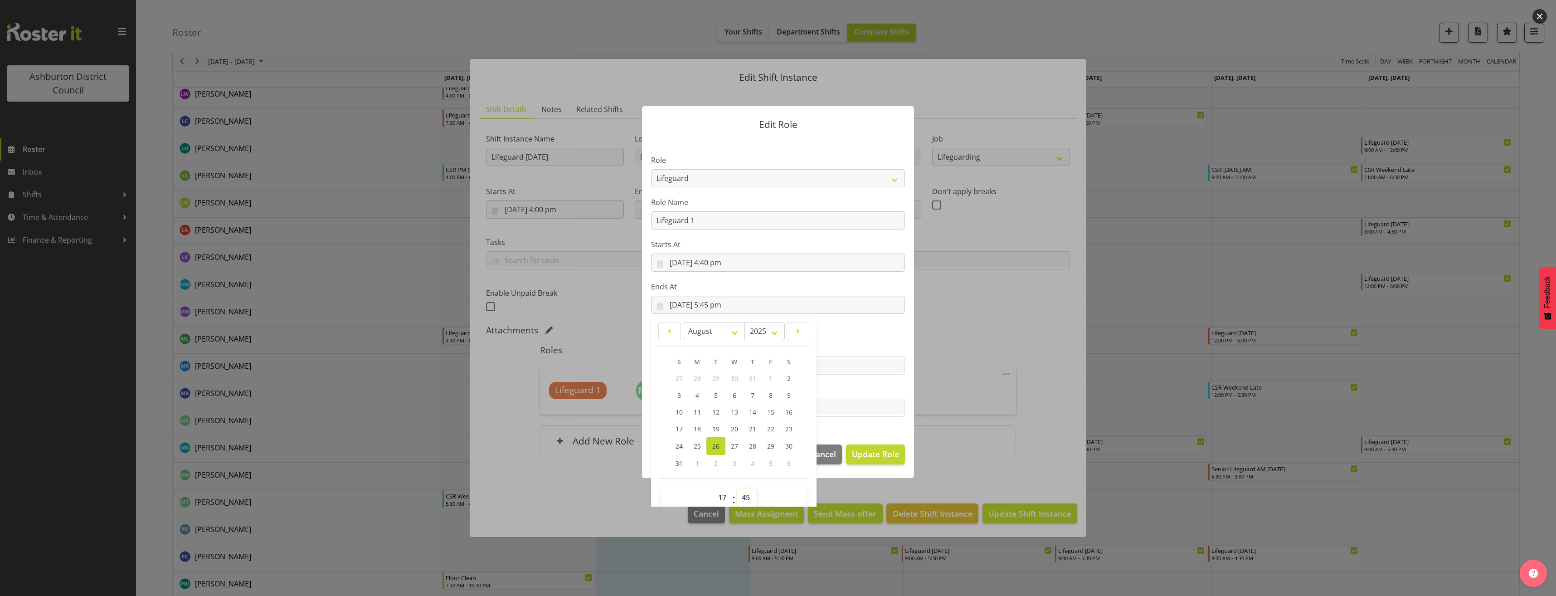
select select "50"
click at [737, 488] on select "00 01 02 03 04 05 06 07 08 09 10 11 12 13 14 15 16 17 18 19 20 21 22 23 24 25 2…" at bounding box center [747, 497] width 20 height 18
type input "[DATE] 5:50 pm"
click at [877, 456] on span "Update Role" at bounding box center [875, 454] width 47 height 12
select select
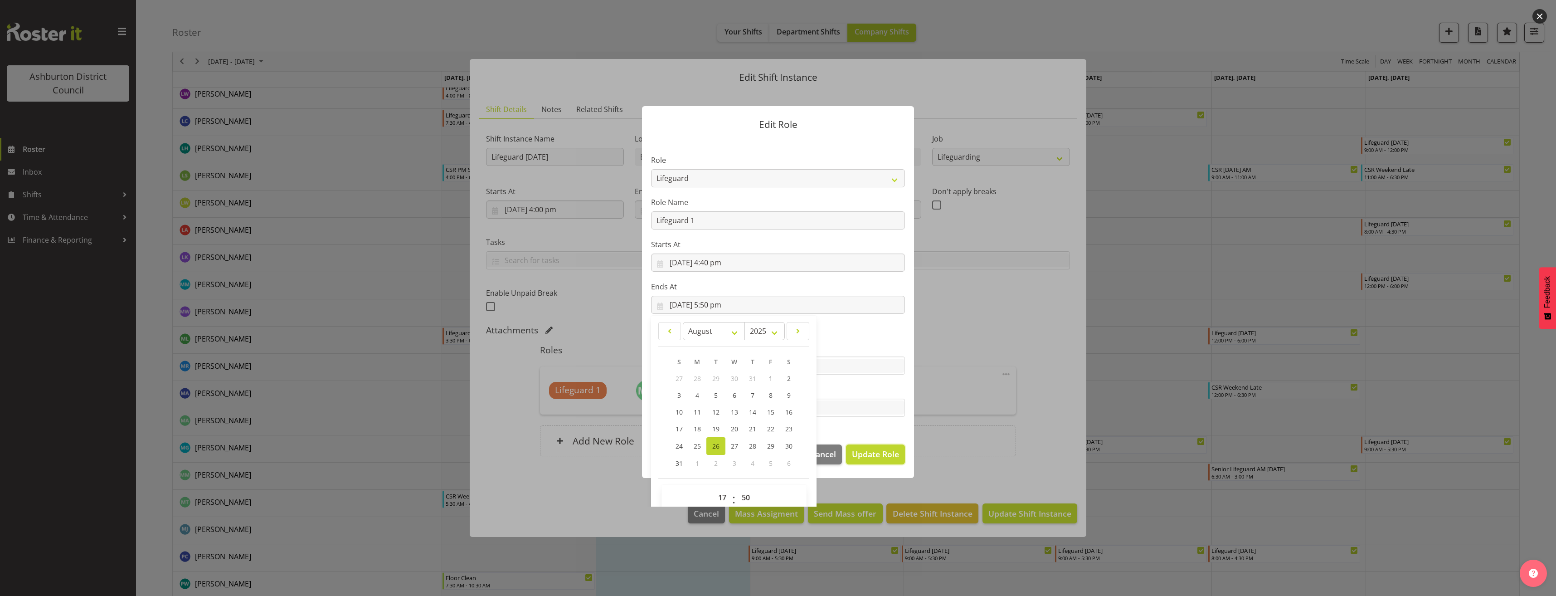
select select
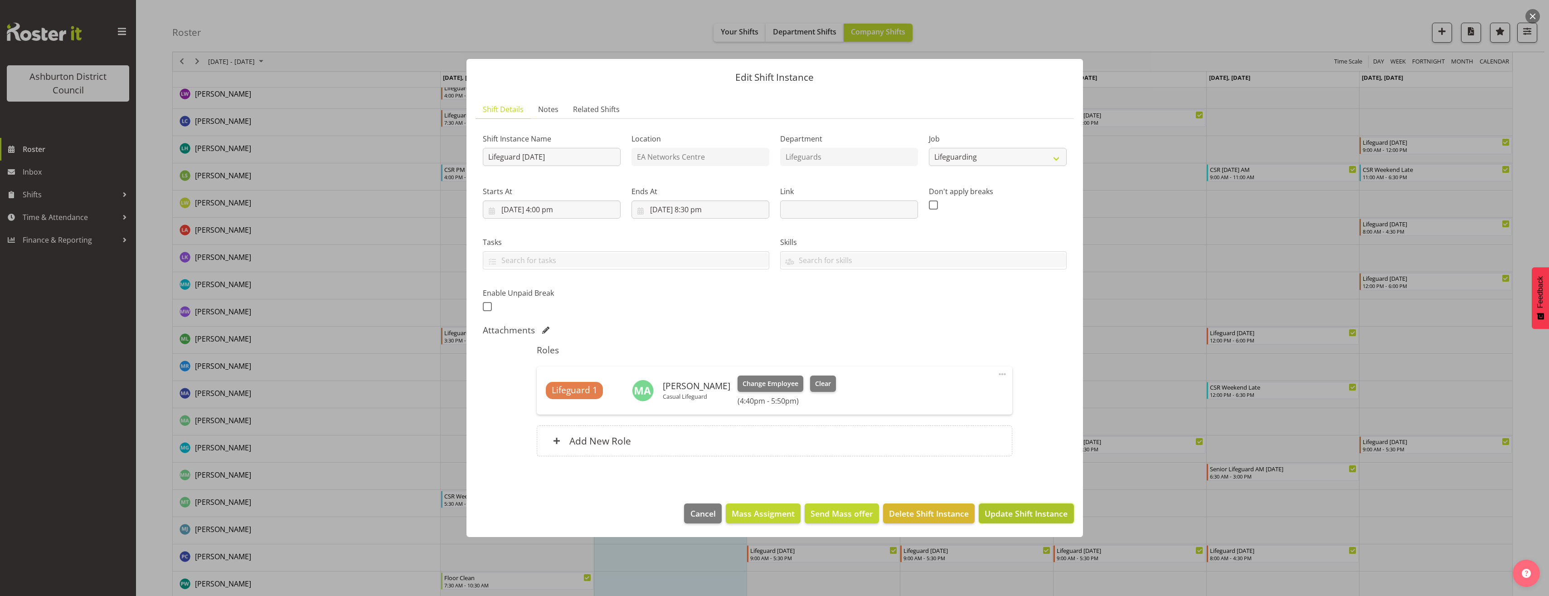
click at [1039, 515] on span "Update Shift Instance" at bounding box center [1026, 513] width 83 height 12
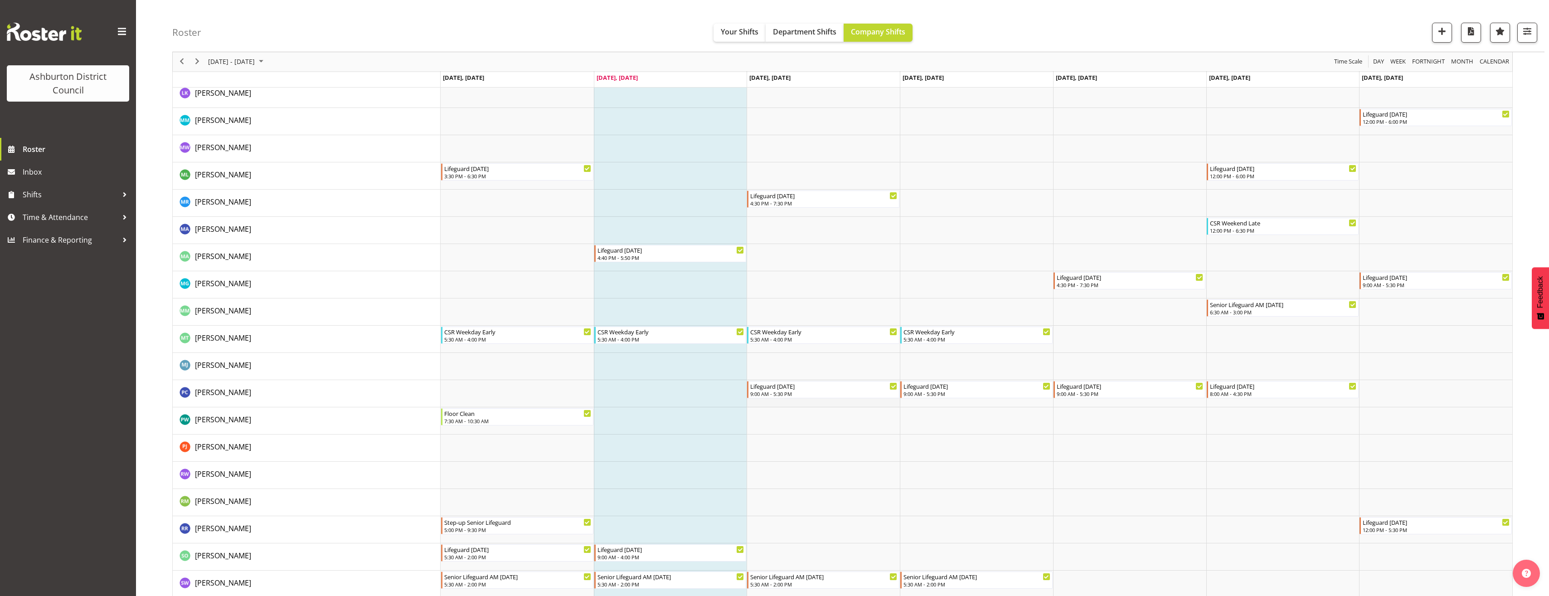
scroll to position [1479, 0]
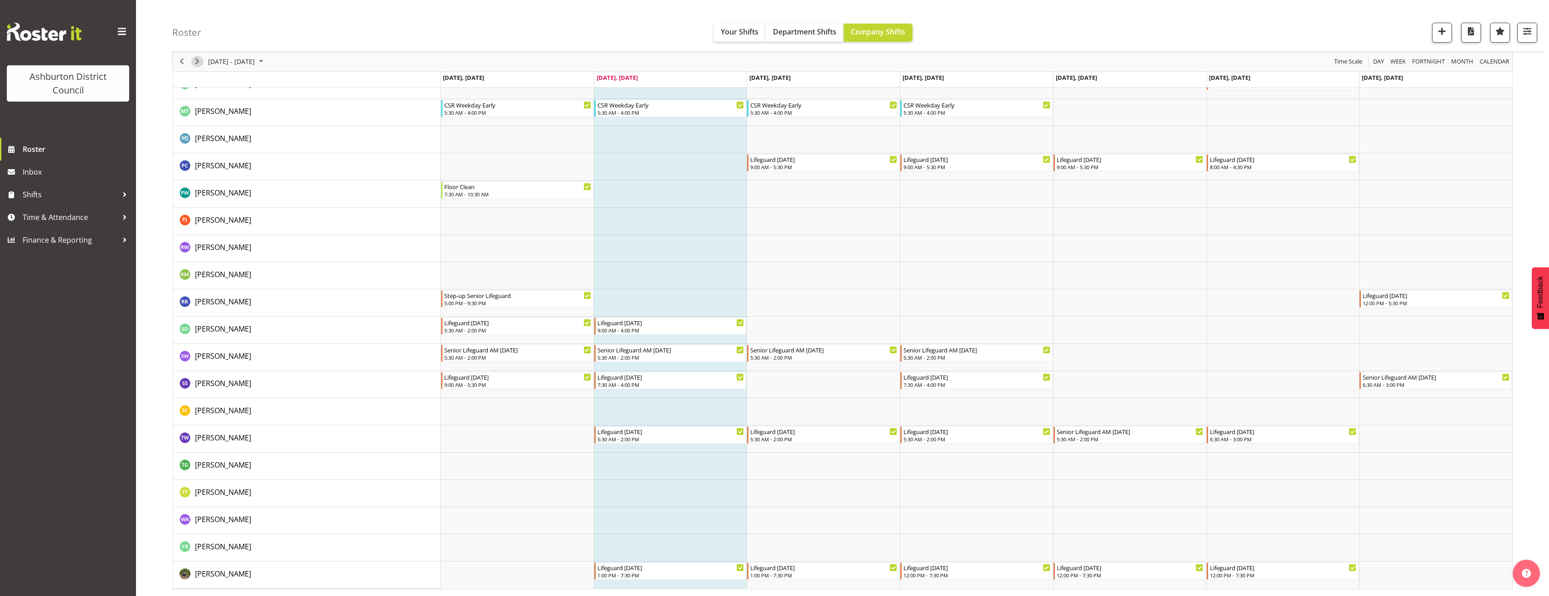
click at [200, 62] on span "Next" at bounding box center [197, 61] width 11 height 11
